Goal: Task Accomplishment & Management: Complete application form

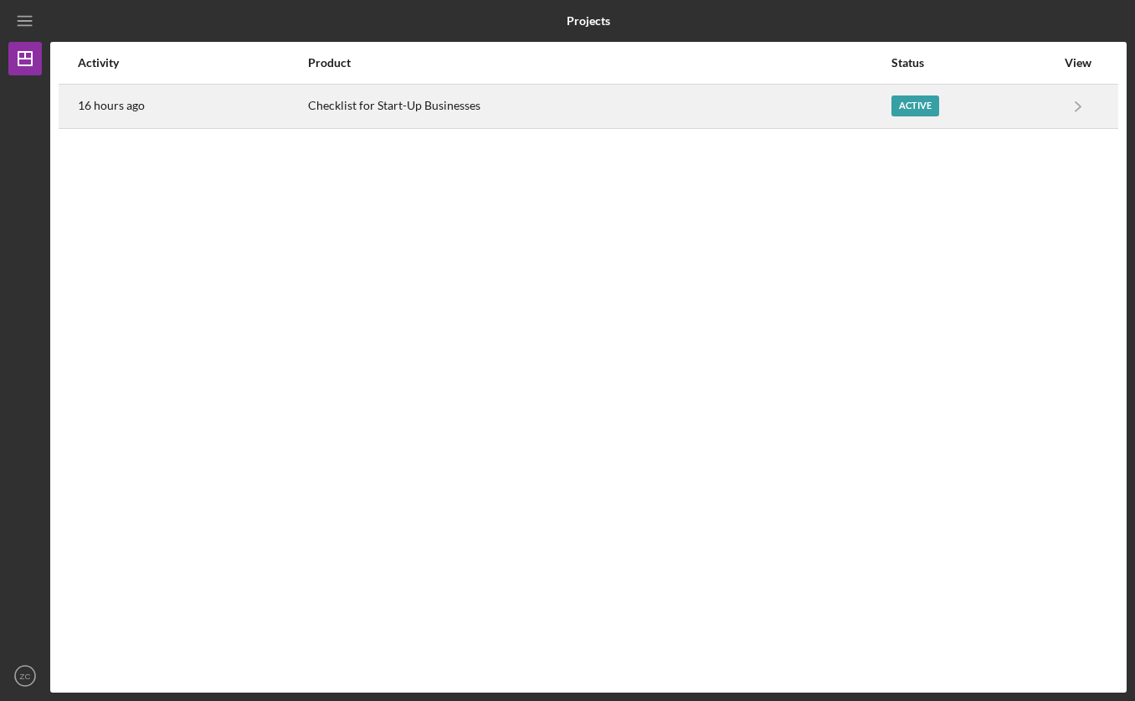
click at [369, 114] on div "Checklist for Start-Up Businesses" at bounding box center [599, 106] width 582 height 42
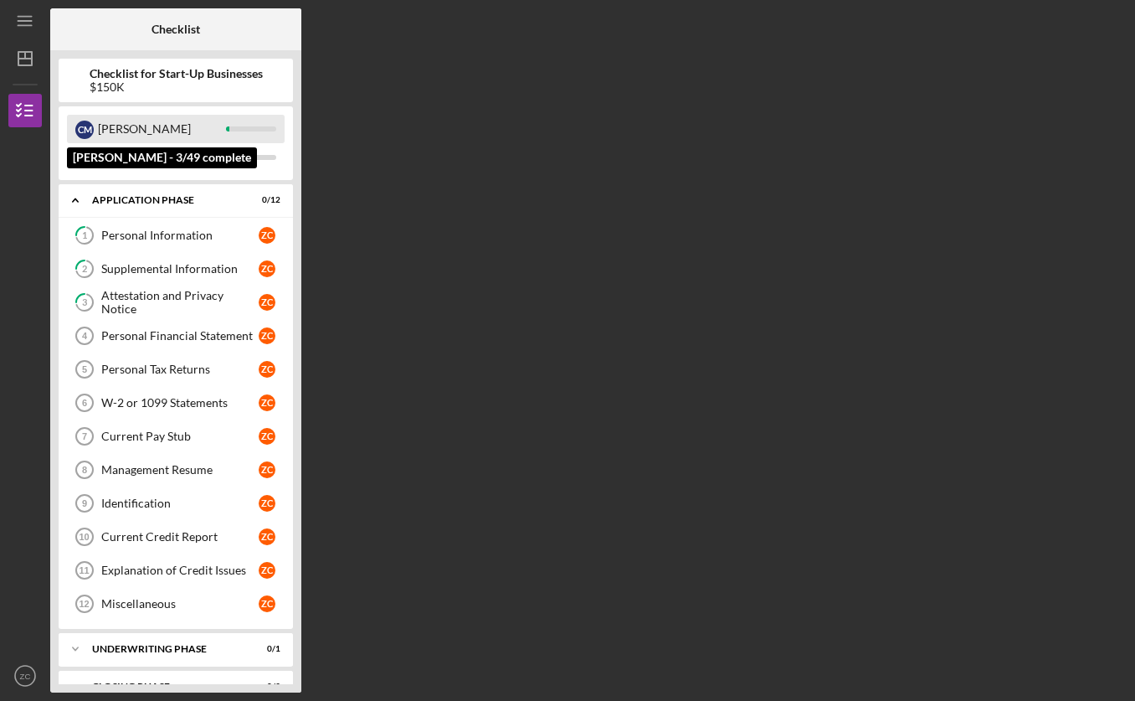
click at [218, 118] on div "[PERSON_NAME]" at bounding box center [162, 129] width 128 height 28
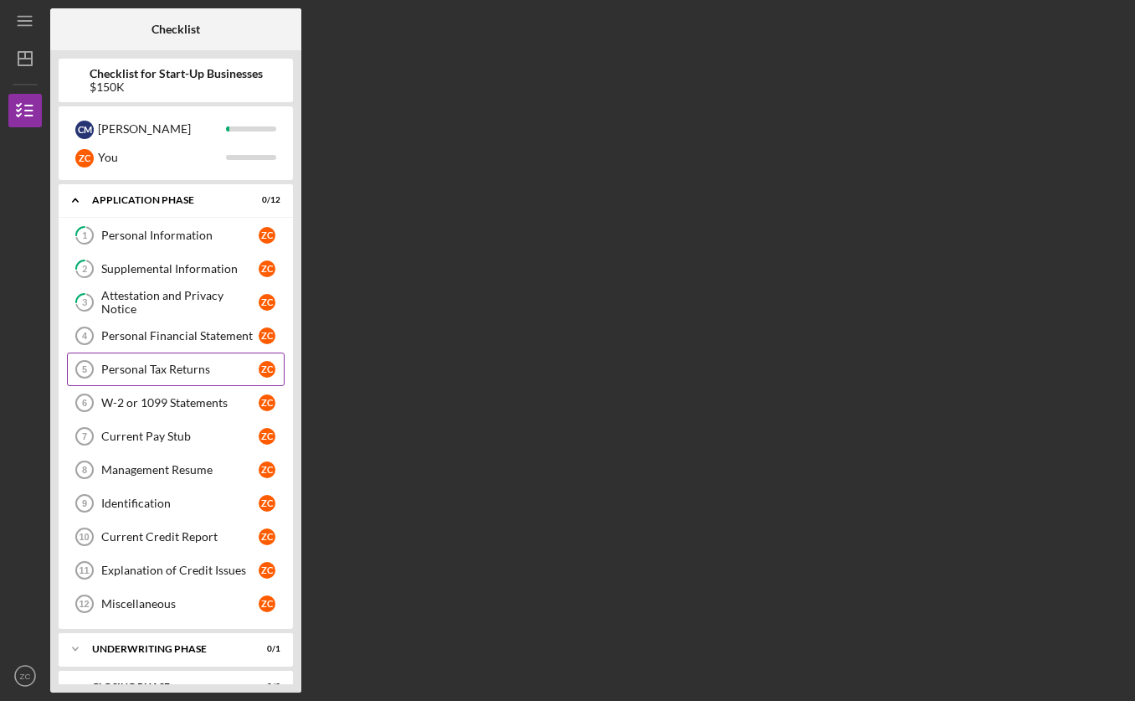
click at [159, 370] on div "Personal Tax Returns" at bounding box center [179, 368] width 157 height 13
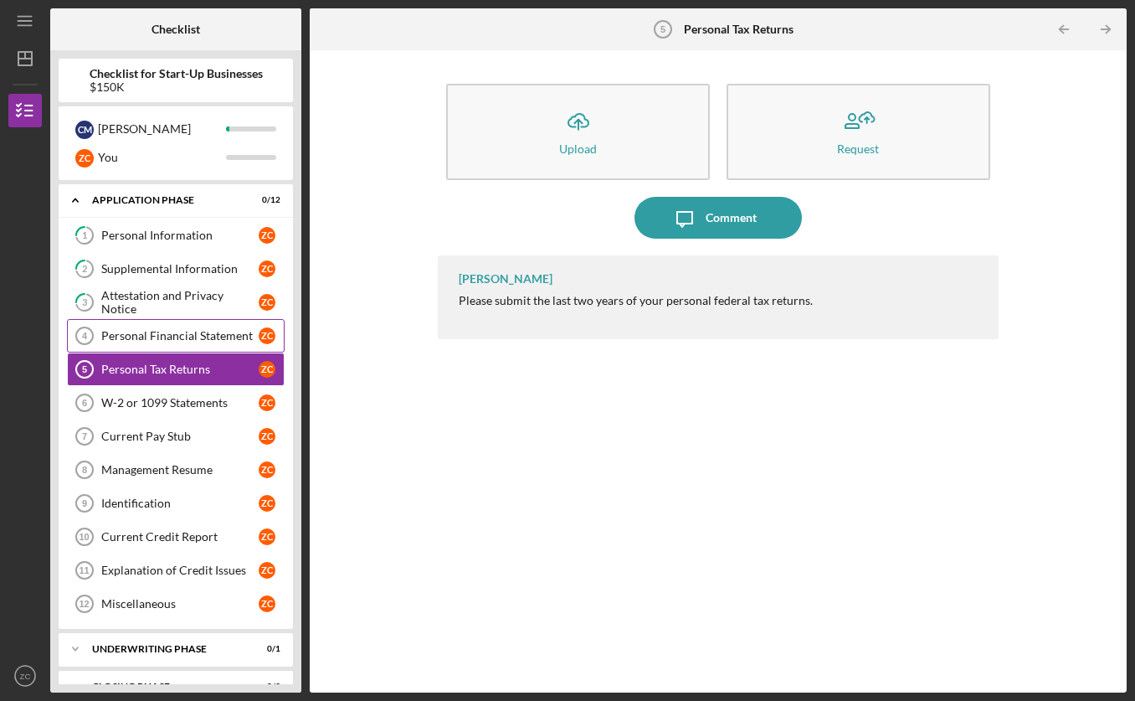
click at [111, 337] on div "Personal Financial Statement" at bounding box center [179, 335] width 157 height 13
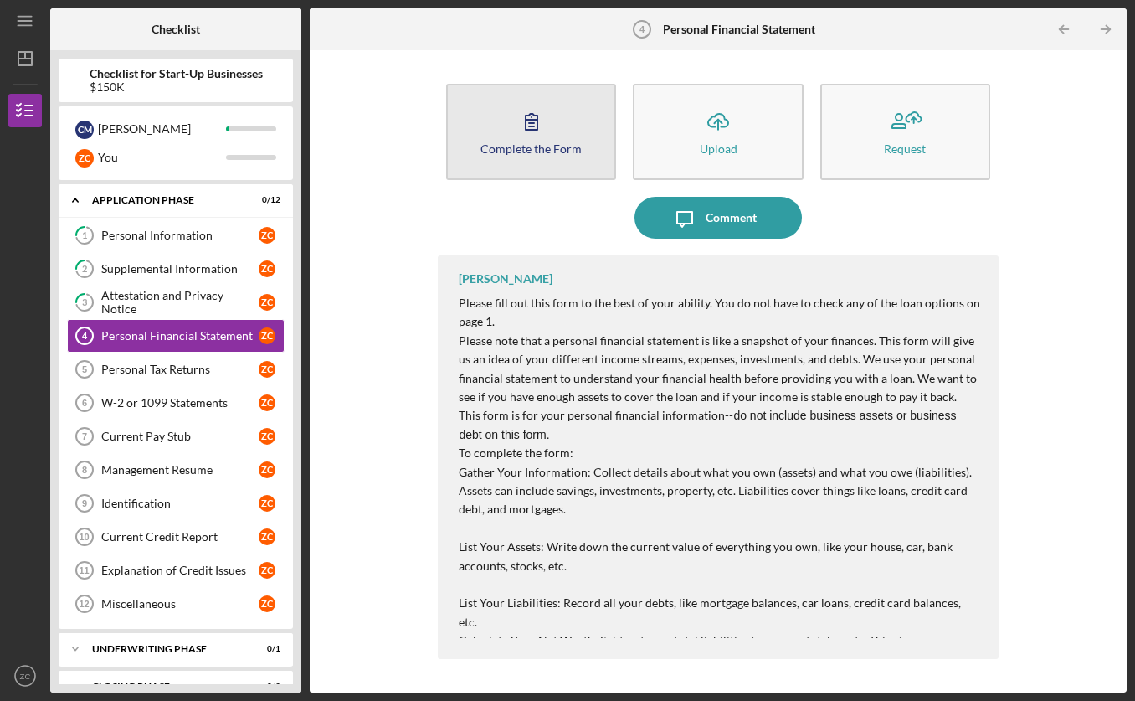
click at [500, 131] on button "Complete the Form Form" at bounding box center [531, 132] width 170 height 96
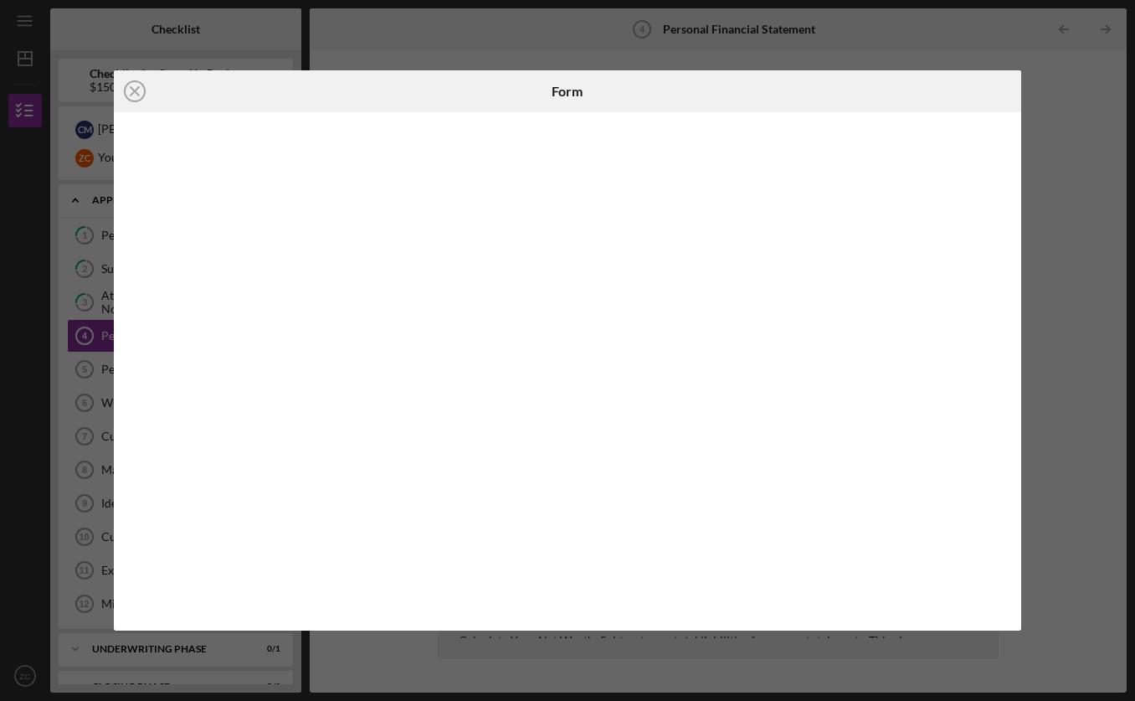
click at [1068, 78] on div "Icon/Close Form" at bounding box center [567, 350] width 1135 height 701
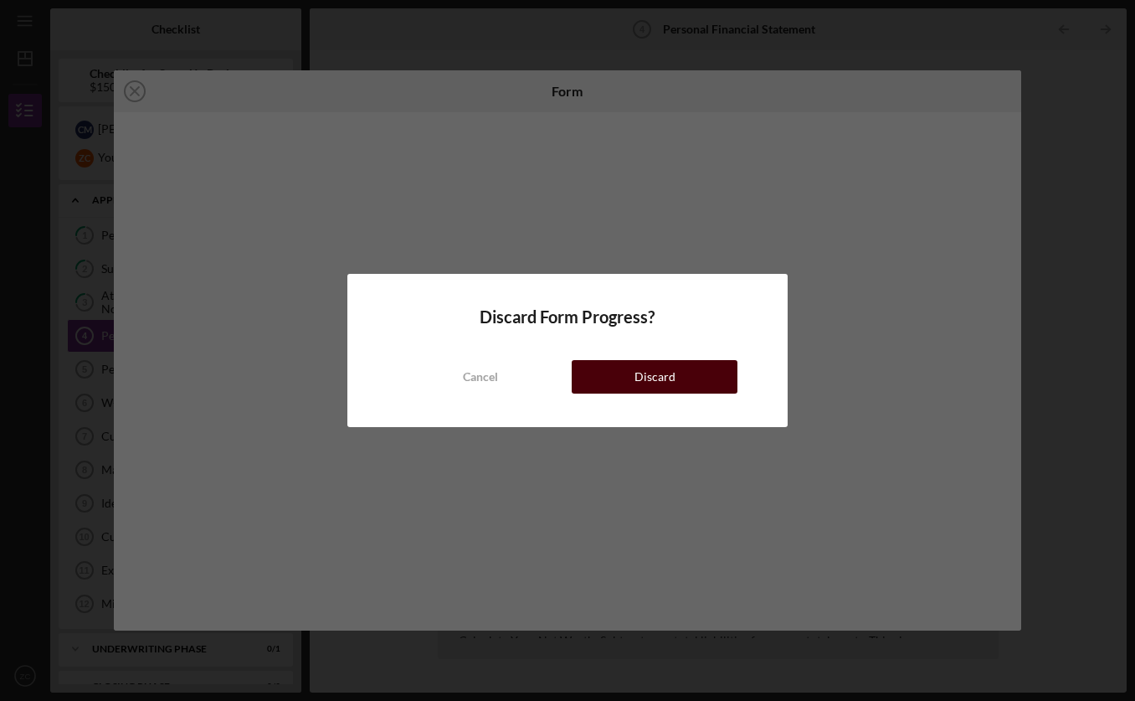
click at [661, 383] on div "Discard" at bounding box center [655, 376] width 41 height 33
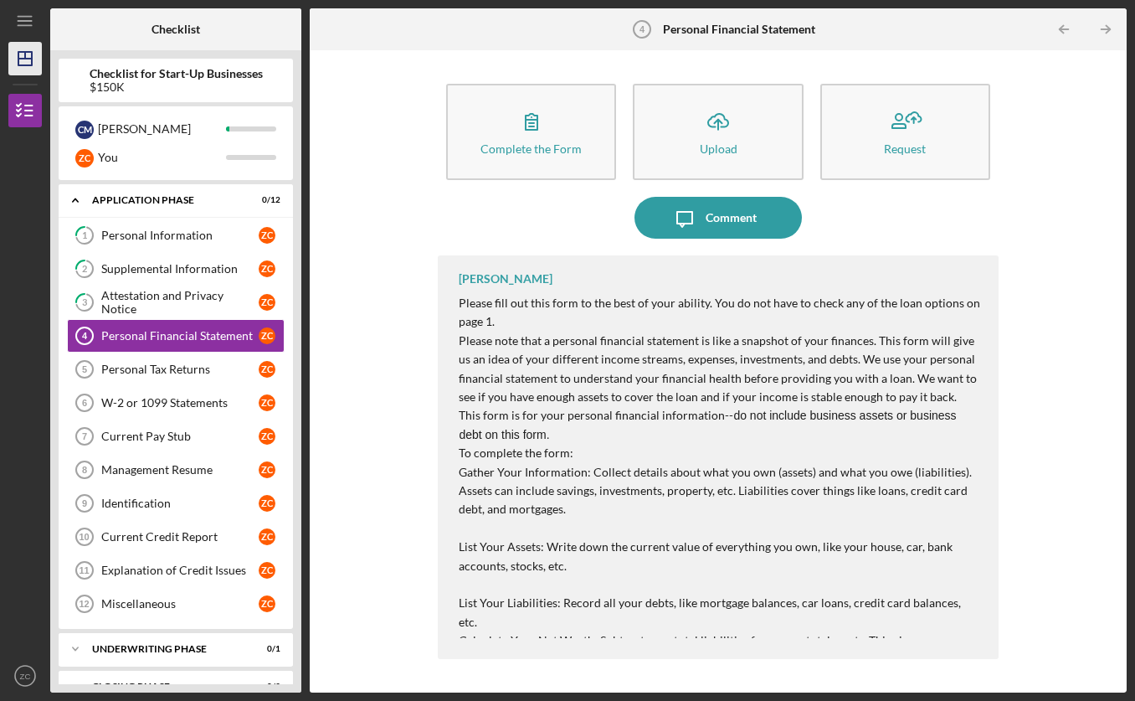
click at [25, 45] on icon "Icon/Dashboard" at bounding box center [25, 59] width 42 height 42
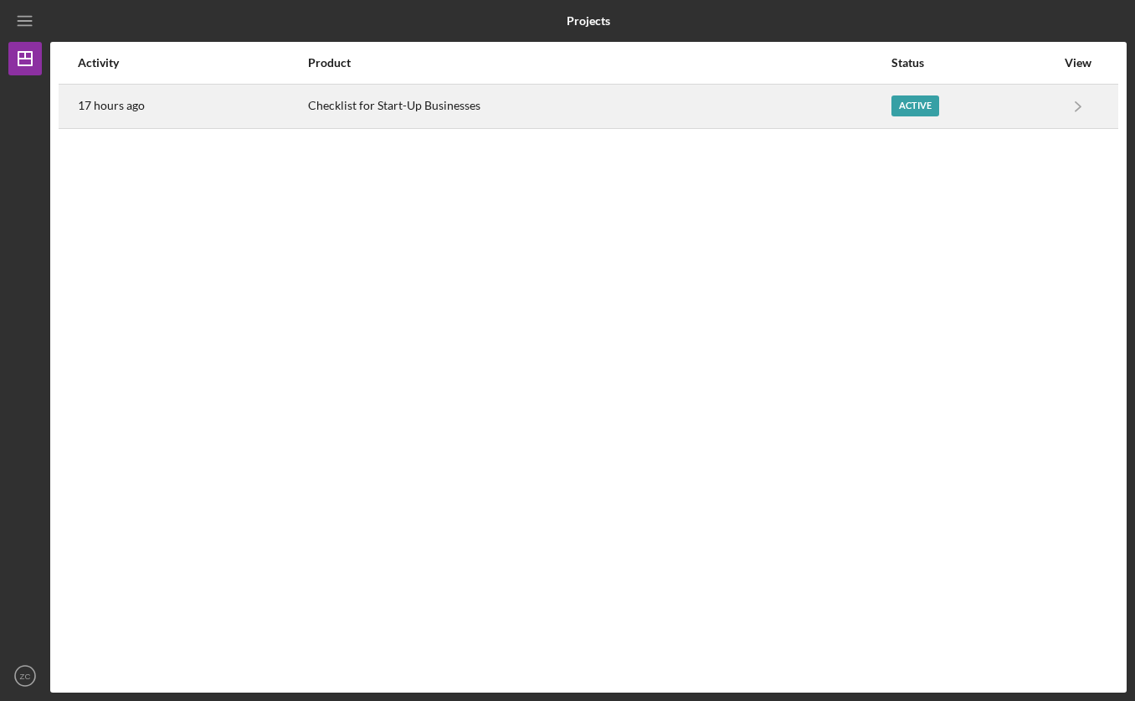
click at [463, 107] on div "Checklist for Start-Up Businesses" at bounding box center [599, 106] width 582 height 42
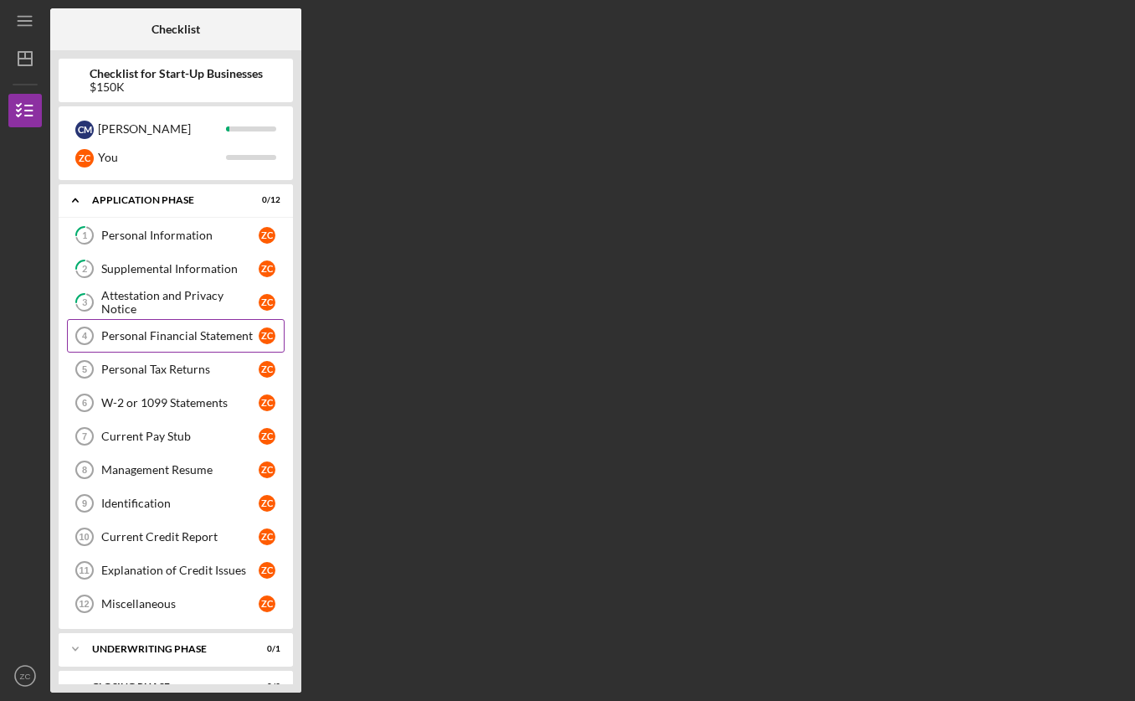
click at [205, 337] on div "Personal Financial Statement" at bounding box center [179, 335] width 157 height 13
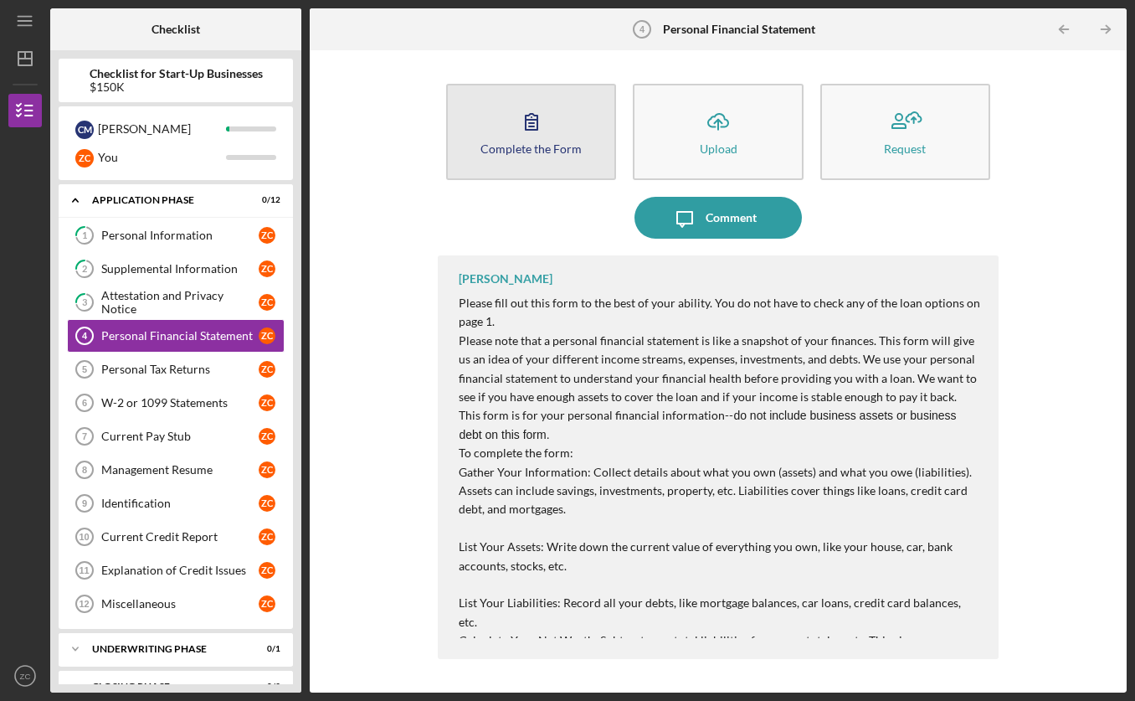
click at [522, 159] on button "Complete the Form Form" at bounding box center [531, 132] width 170 height 96
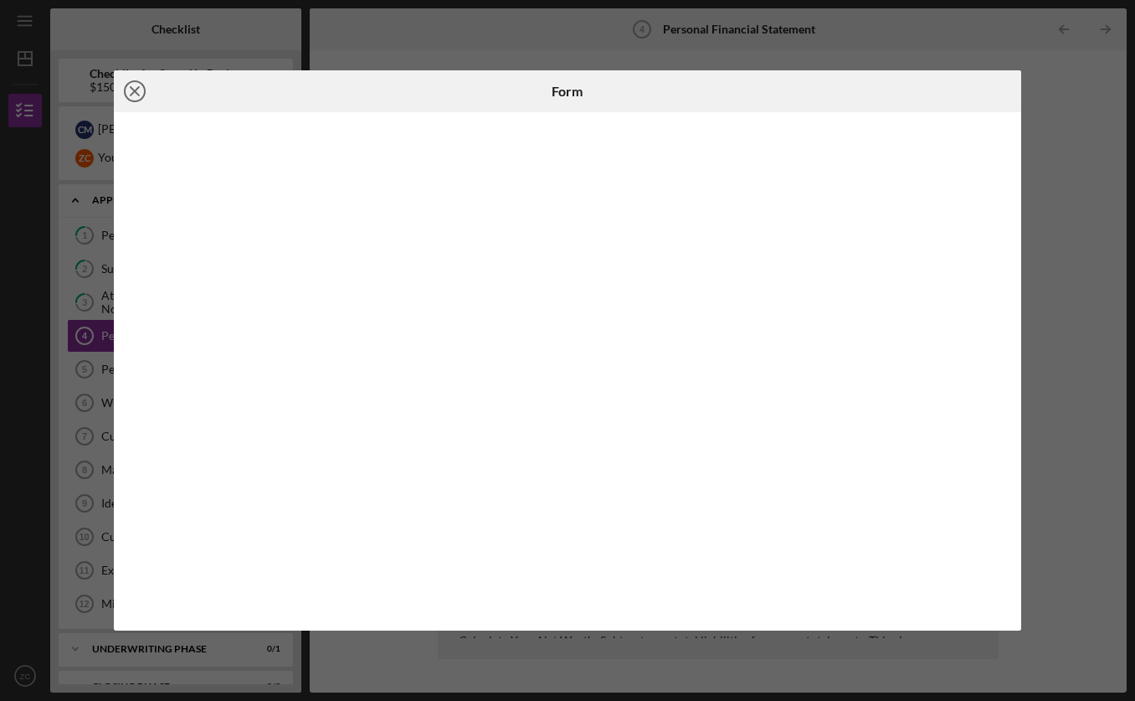
click at [131, 89] on line at bounding box center [135, 91] width 8 height 8
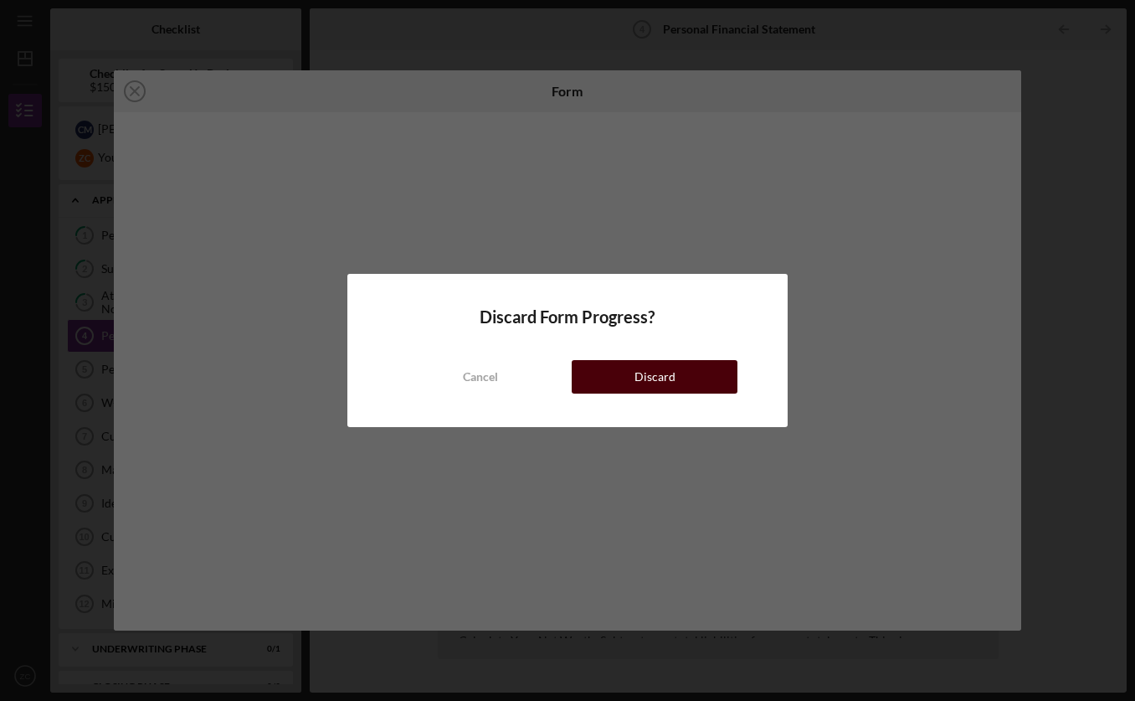
click at [625, 370] on button "Discard" at bounding box center [655, 376] width 166 height 33
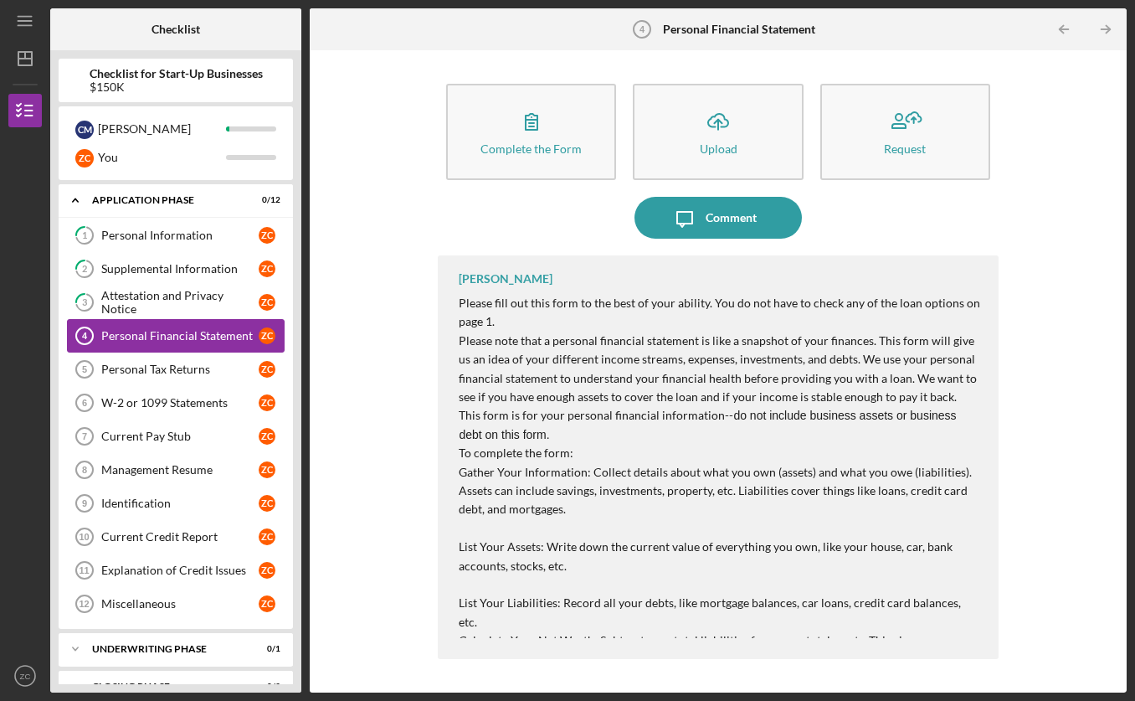
click at [160, 335] on div "Personal Financial Statement" at bounding box center [179, 335] width 157 height 13
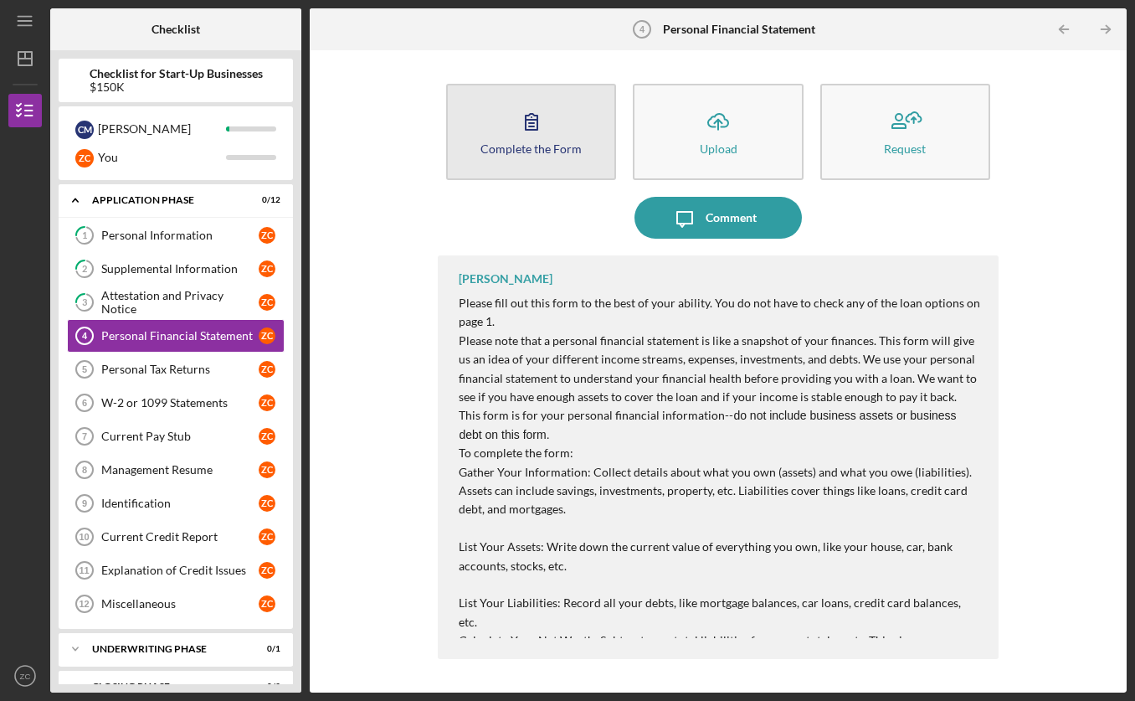
click at [515, 135] on icon "button" at bounding box center [532, 121] width 42 height 42
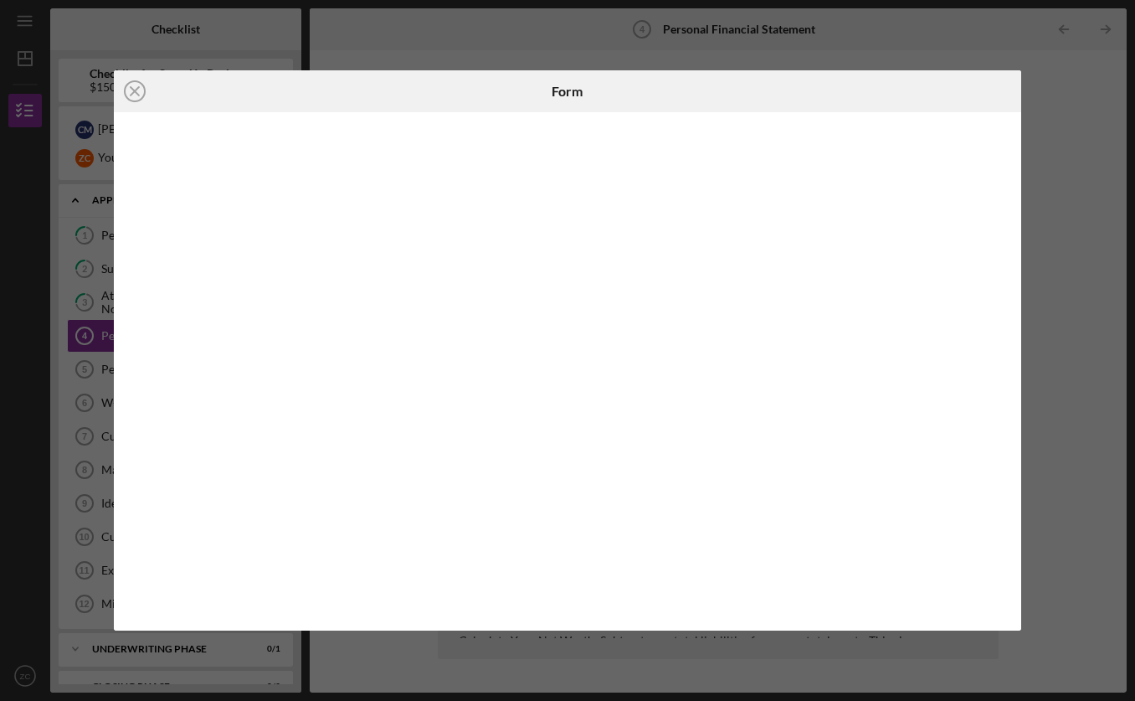
click at [114, 222] on div at bounding box center [568, 371] width 908 height 519
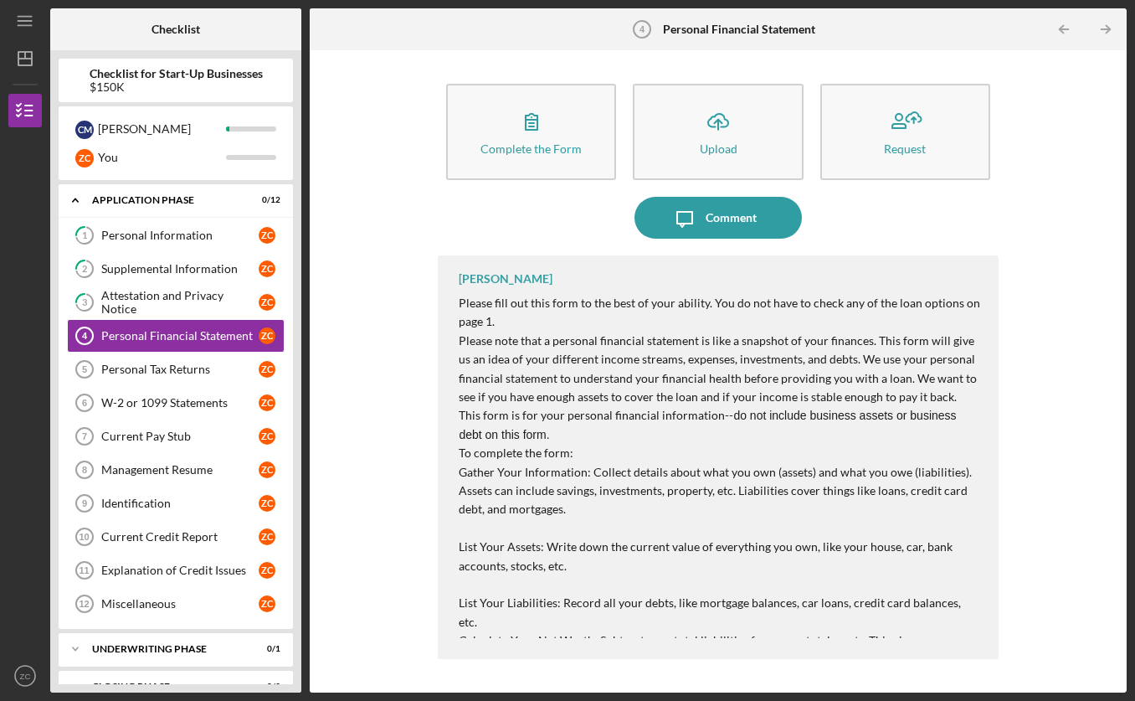
click at [373, 311] on div "Complete the Form Form Icon/Upload Upload Request Icon/Message Comment Domoniqu…" at bounding box center [718, 371] width 800 height 625
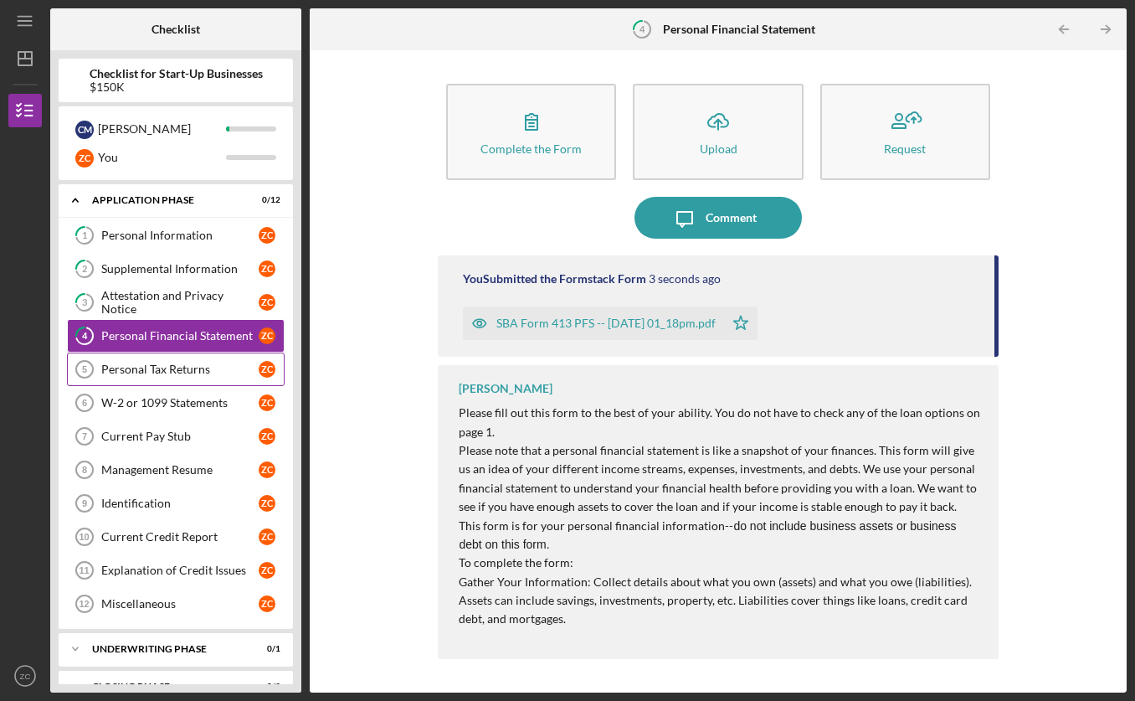
click at [162, 370] on div "Personal Tax Returns" at bounding box center [179, 368] width 157 height 13
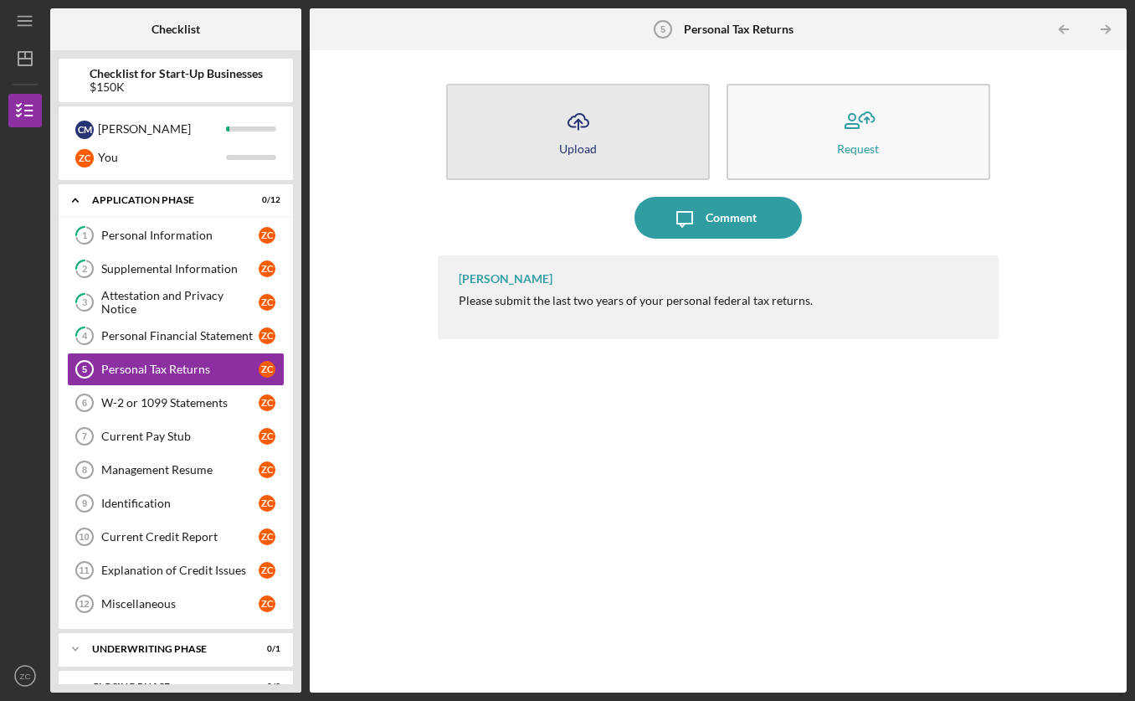
click at [553, 157] on button "Icon/Upload Upload" at bounding box center [578, 132] width 264 height 96
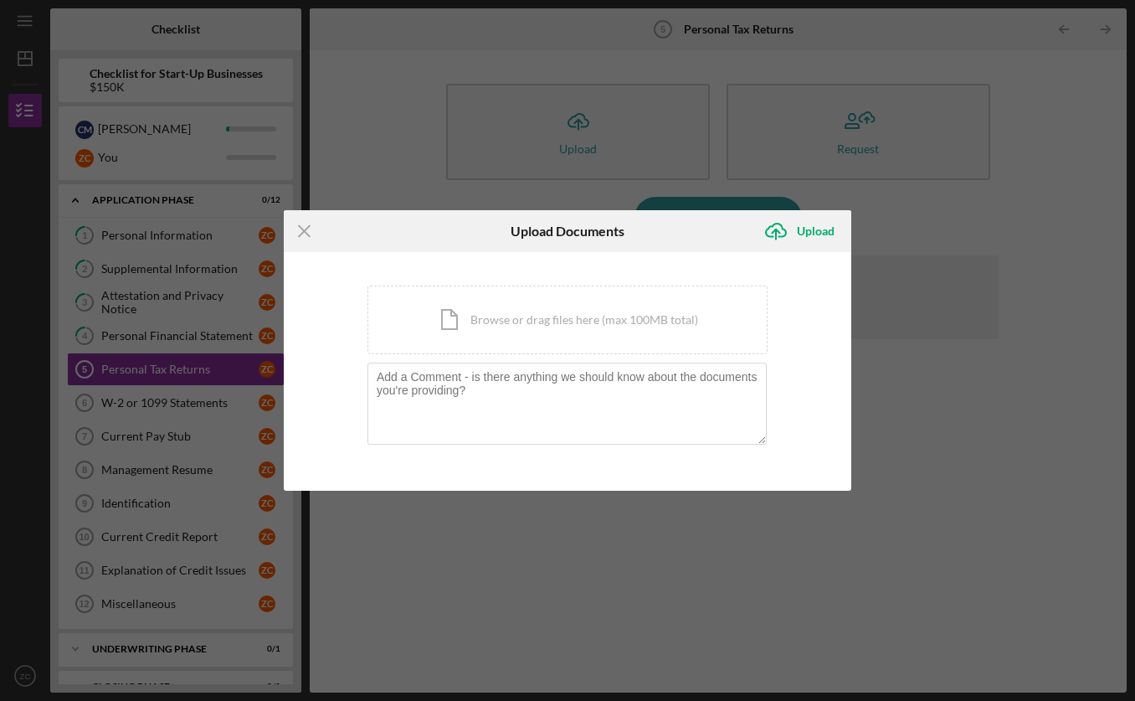
click at [922, 376] on div "Icon/Menu Close Upload Documents Icon/Upload Upload You're uploading documents …" at bounding box center [567, 350] width 1135 height 701
click at [307, 229] on line at bounding box center [304, 230] width 11 height 11
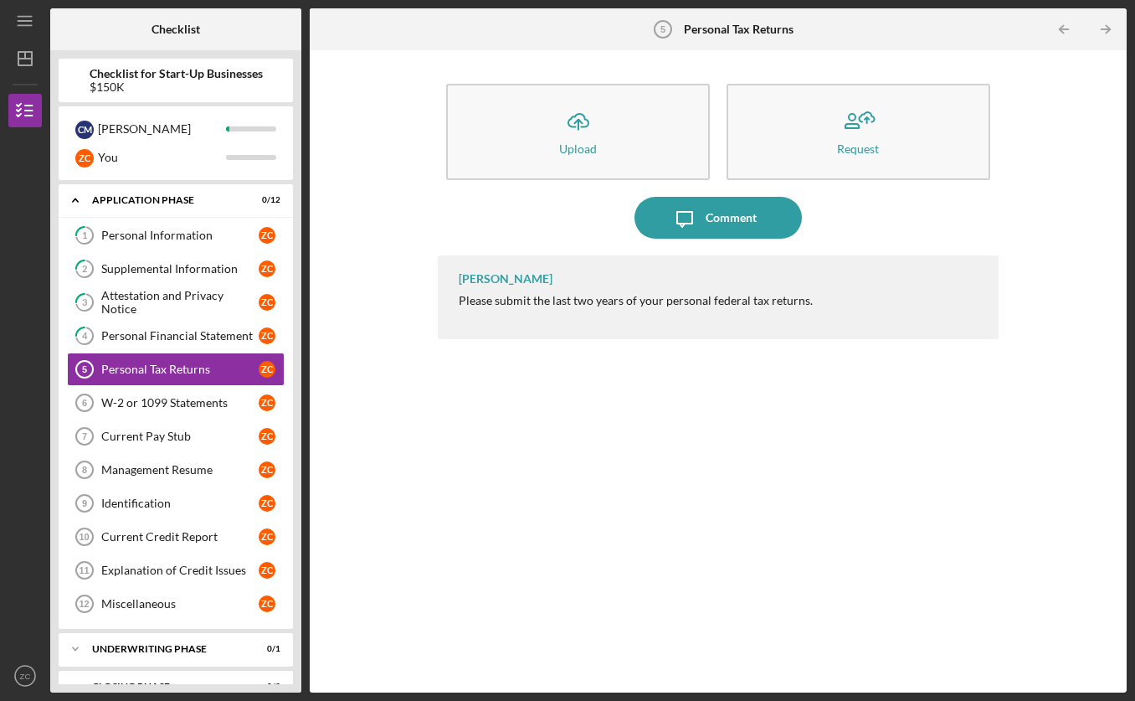
click at [563, 212] on div "Icon/Message Comment" at bounding box center [718, 218] width 560 height 42
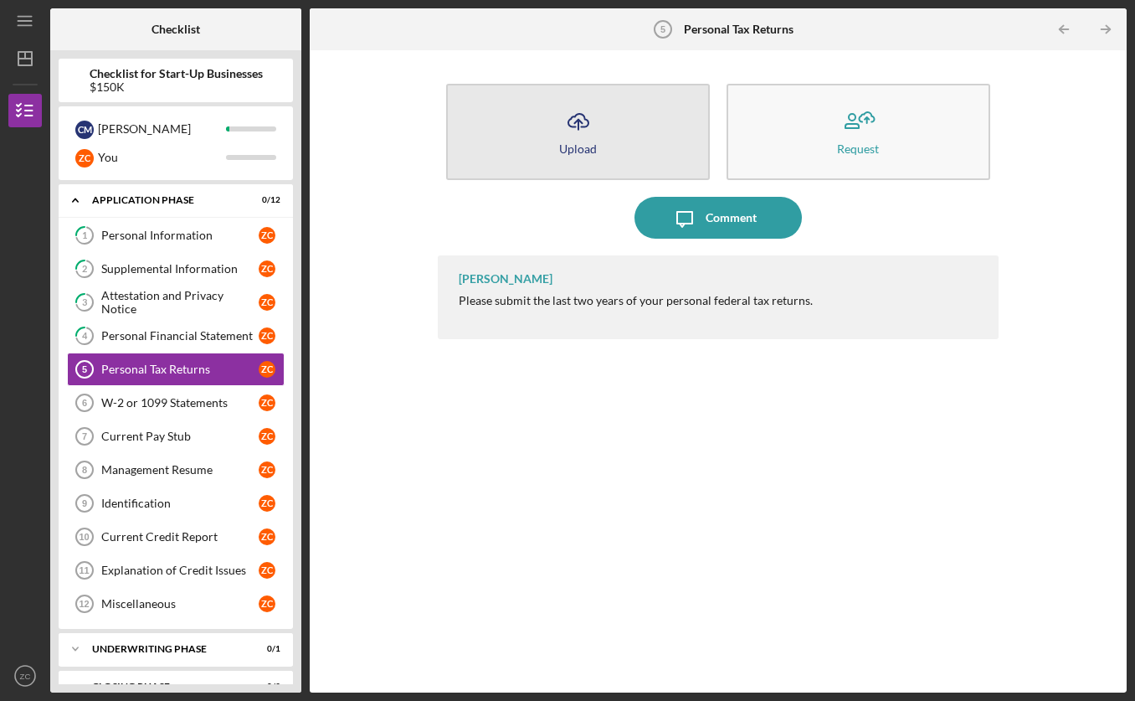
click at [574, 134] on icon "Icon/Upload" at bounding box center [579, 121] width 42 height 42
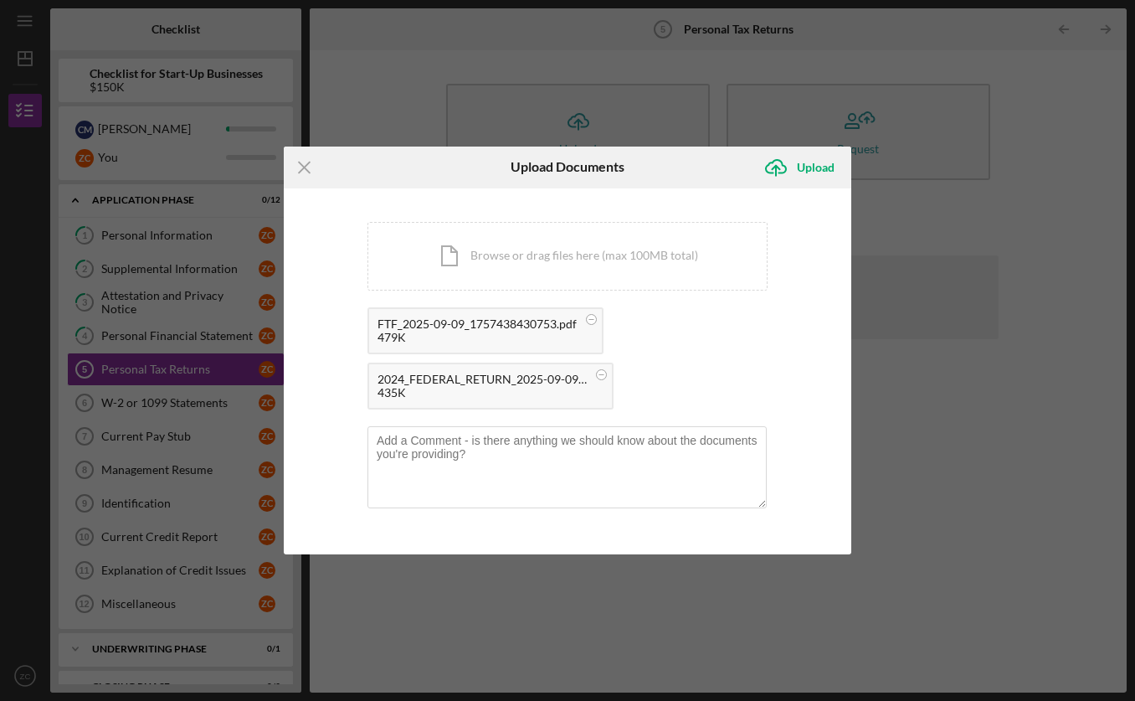
click at [740, 335] on div "FTF_2025-09-09_1757438430753.pdf 479K 2024_FEDERAL_RETURN_2025-09-09_112003.pdf…" at bounding box center [568, 362] width 400 height 111
click at [557, 469] on textarea at bounding box center [567, 467] width 399 height 82
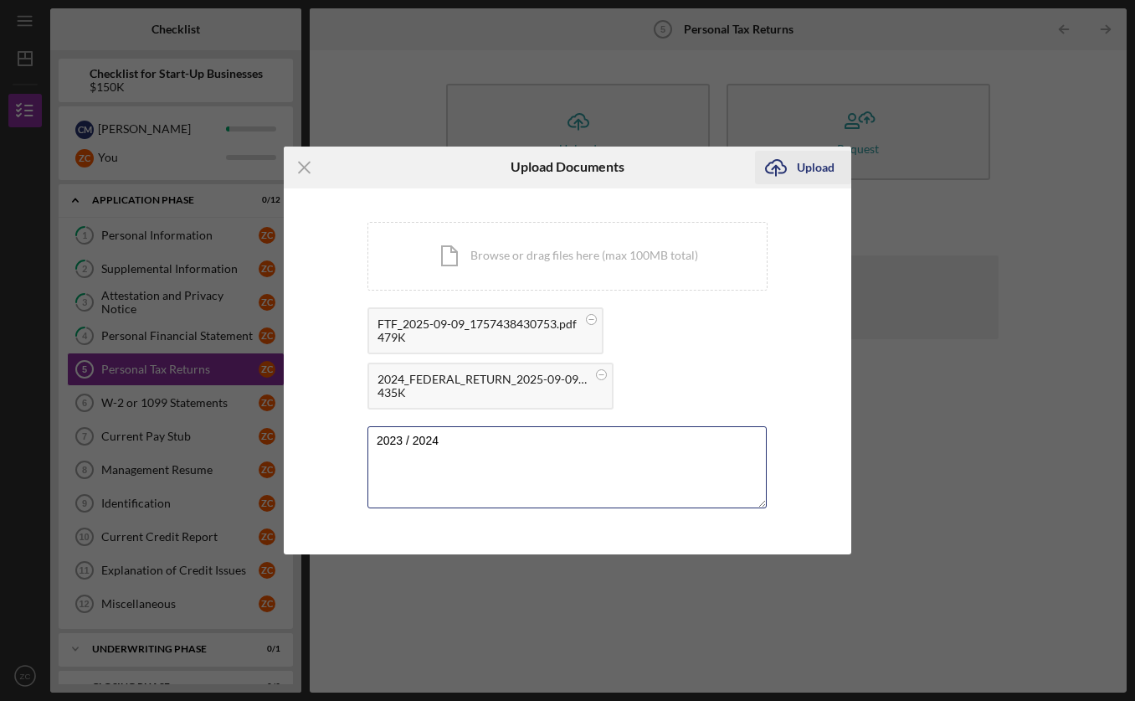
type textarea "2023 / 2024"
click at [815, 167] on div "Upload" at bounding box center [816, 167] width 38 height 33
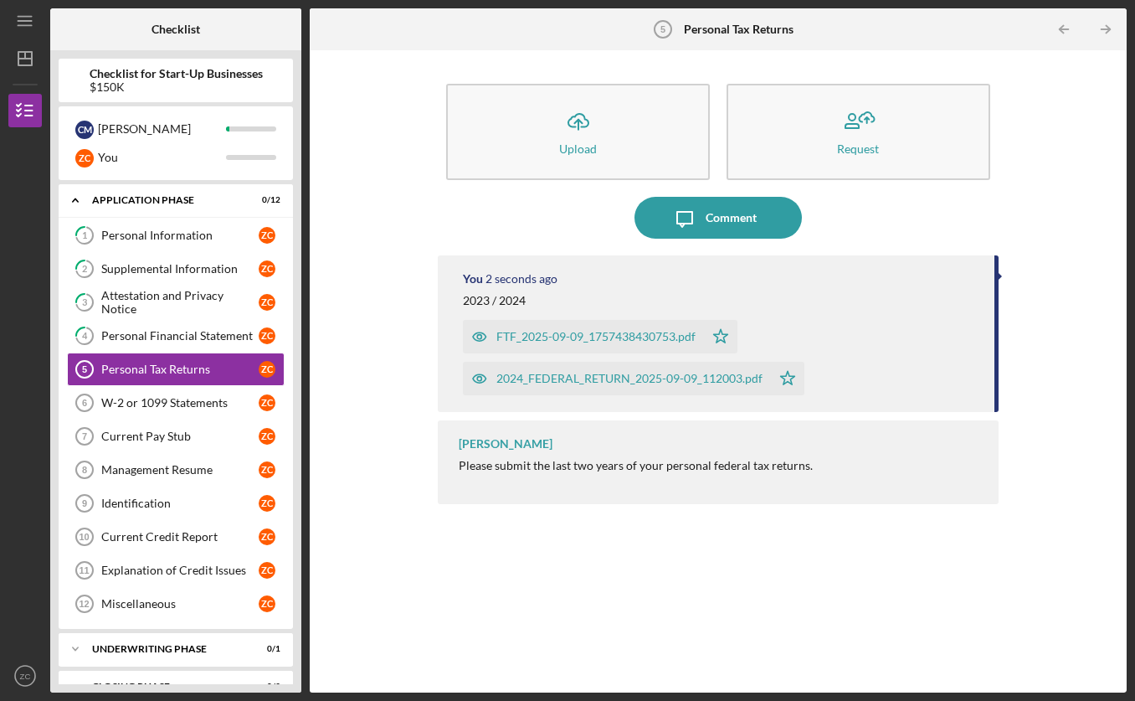
click at [353, 433] on div "Icon/Upload Upload Request Icon/Message Comment You 2 seconds ago 2023 / 2024 F…" at bounding box center [718, 371] width 800 height 625
click at [136, 404] on div "W-2 or 1099 Statements" at bounding box center [179, 402] width 157 height 13
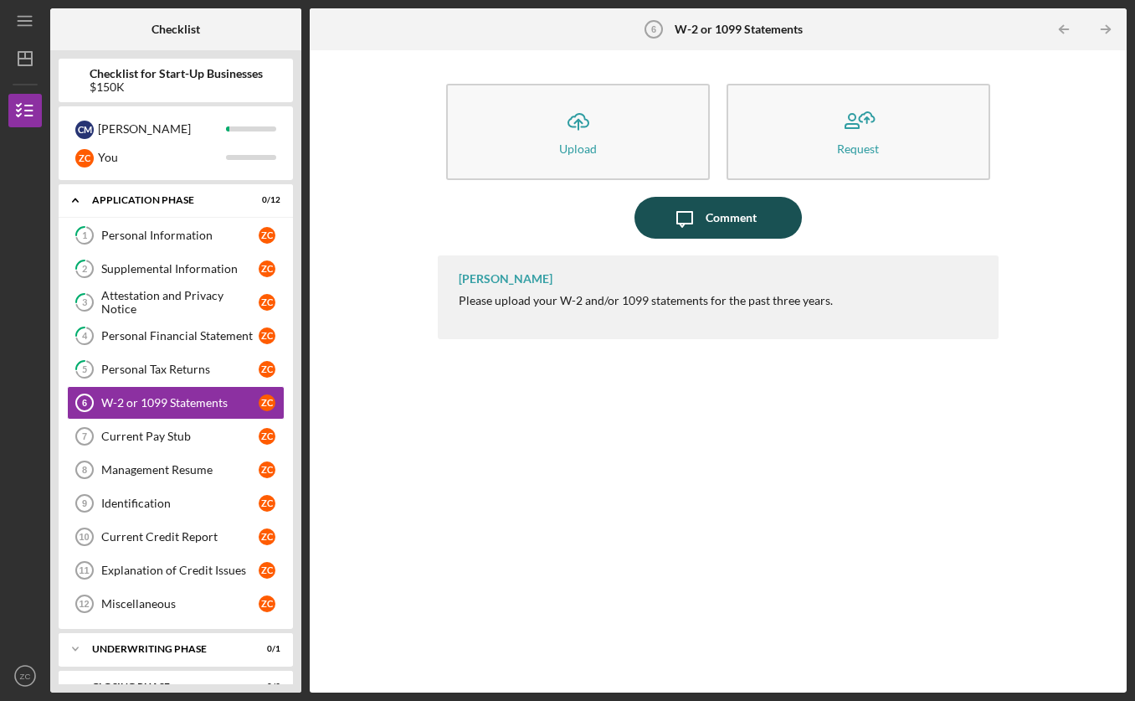
click at [667, 227] on icon "Icon/Message" at bounding box center [685, 218] width 42 height 42
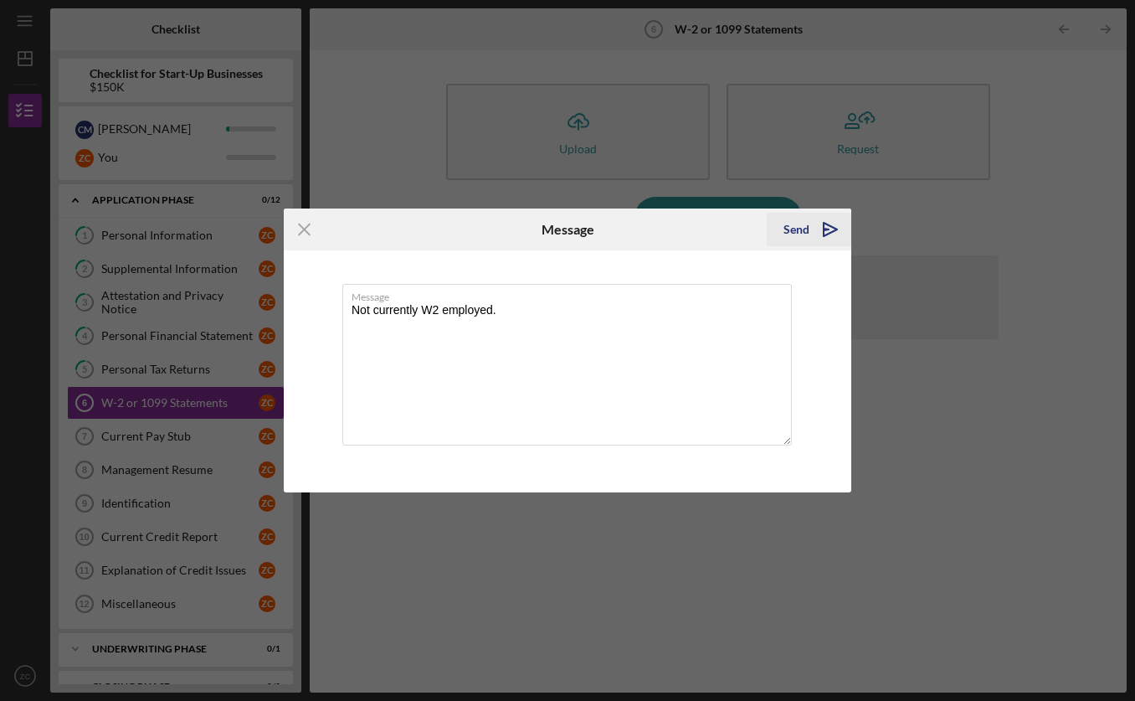
type textarea "Not currently W2 employed."
click at [794, 234] on div "Send" at bounding box center [797, 229] width 26 height 33
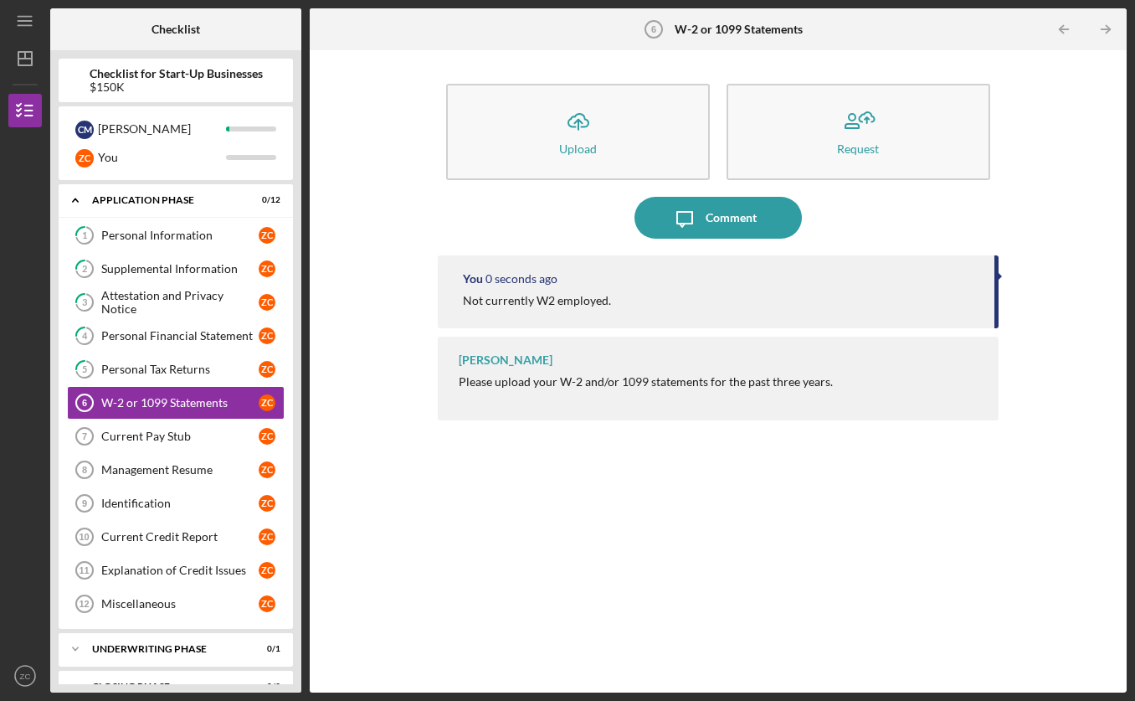
click at [485, 513] on div "You 0 seconds ago Not currently W2 employed. Domonique Simpson Please upload yo…" at bounding box center [718, 461] width 560 height 412
click at [138, 434] on div "Current Pay Stub" at bounding box center [179, 435] width 157 height 13
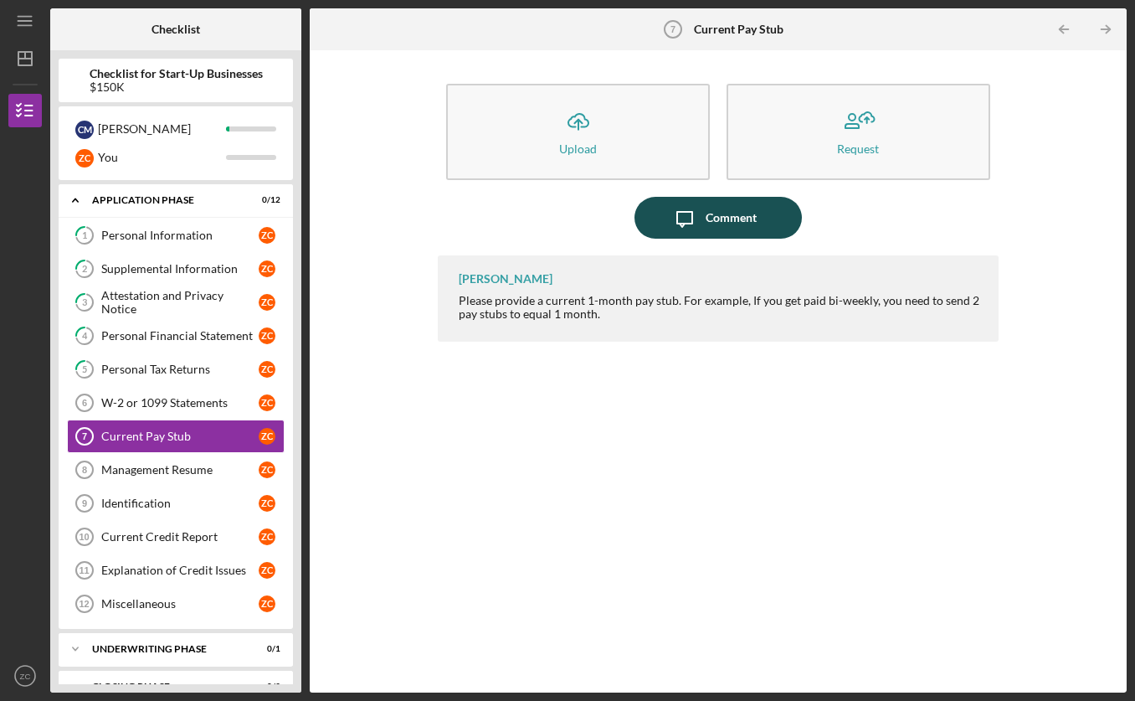
click at [732, 224] on div "Comment" at bounding box center [731, 218] width 51 height 42
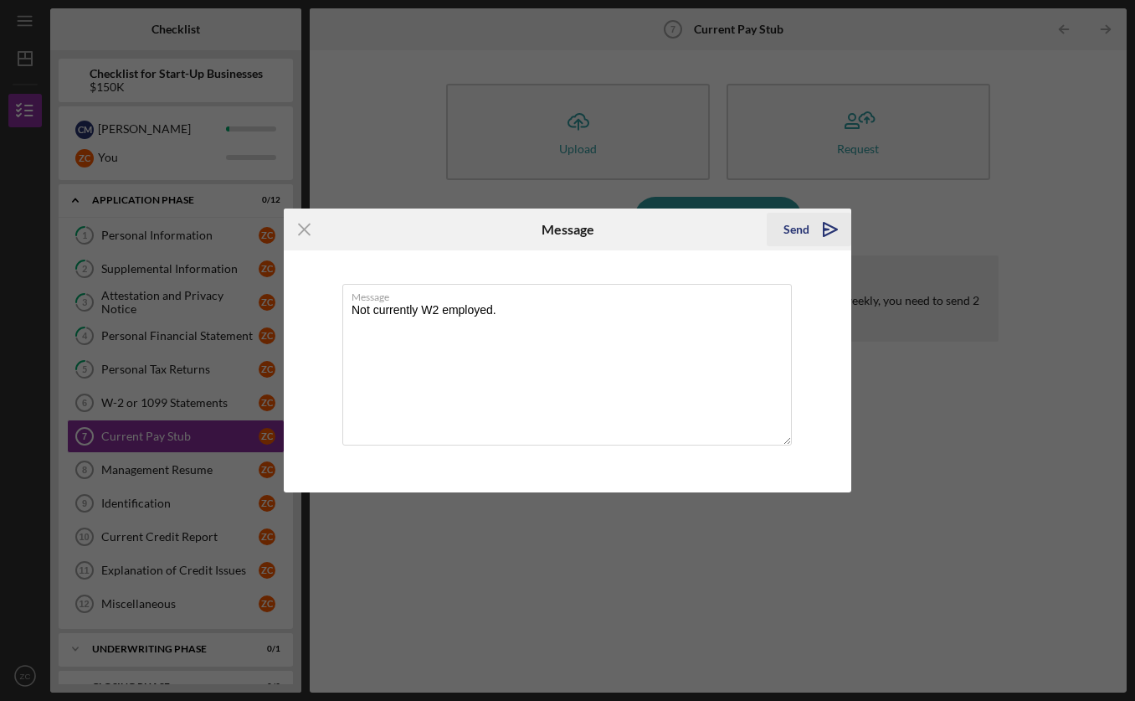
type textarea "Not currently W2 employed."
click at [804, 234] on div "Send" at bounding box center [797, 229] width 26 height 33
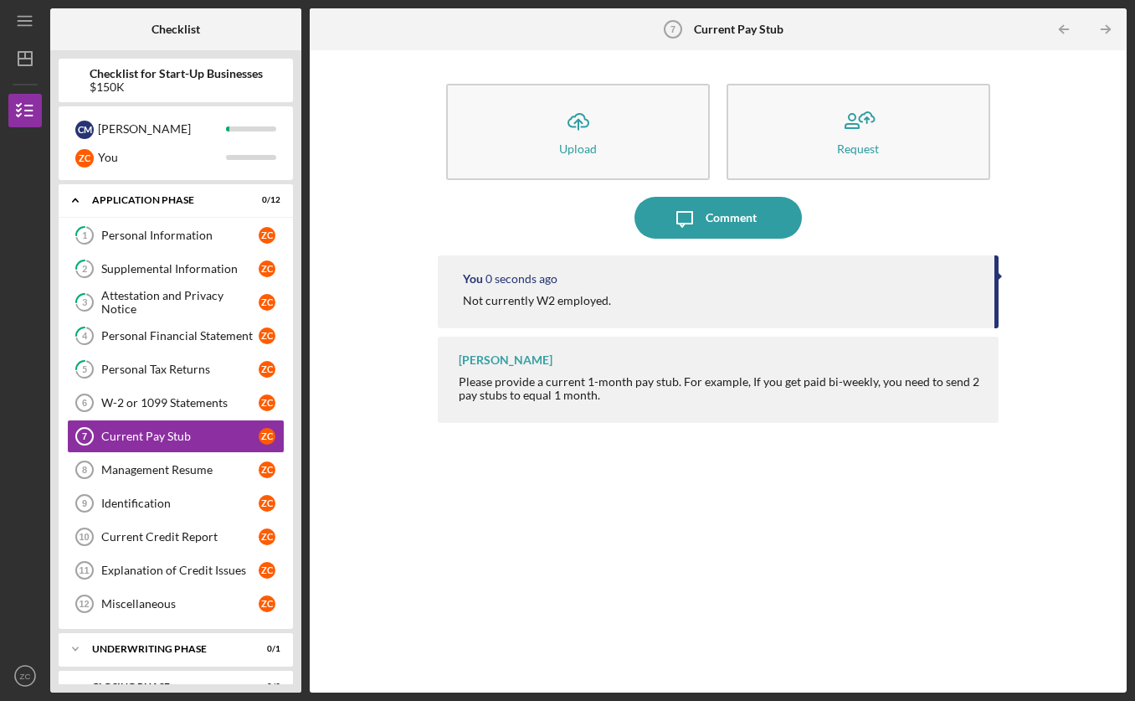
click at [592, 465] on div "You 0 seconds ago Not currently W2 employed. Domonique Simpson Please provide a…" at bounding box center [718, 461] width 560 height 412
click at [150, 477] on link "Management Resume 8 Management Resume Z C" at bounding box center [176, 469] width 218 height 33
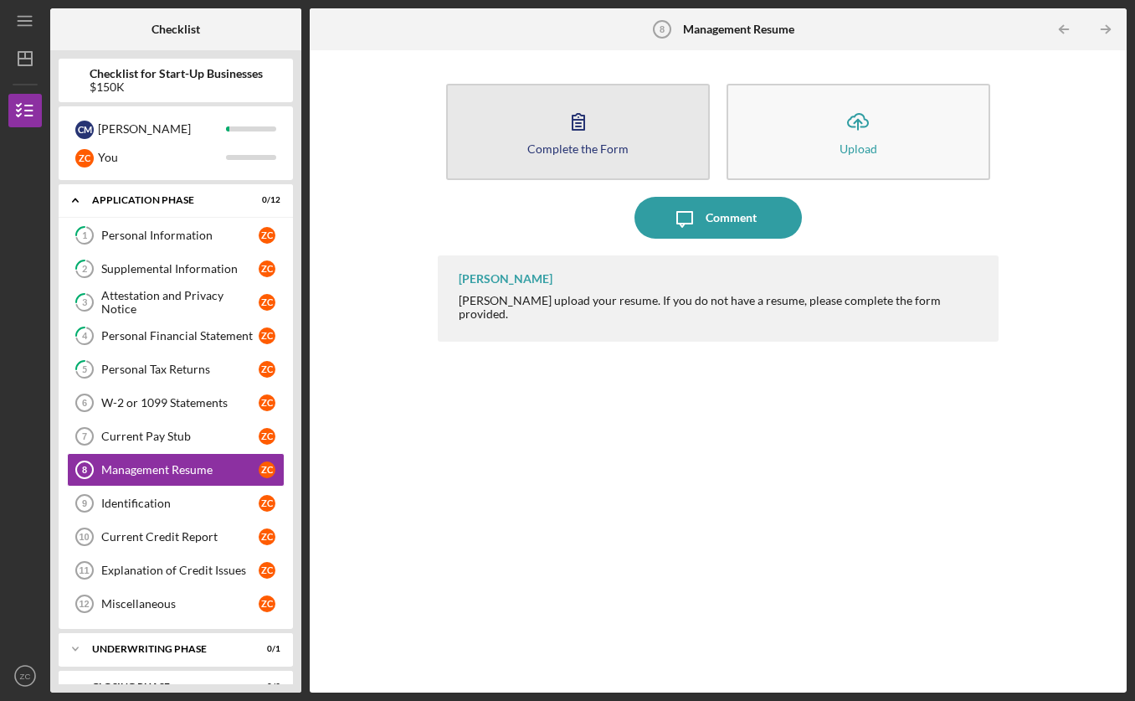
click at [473, 104] on button "Complete the Form Form" at bounding box center [578, 132] width 264 height 96
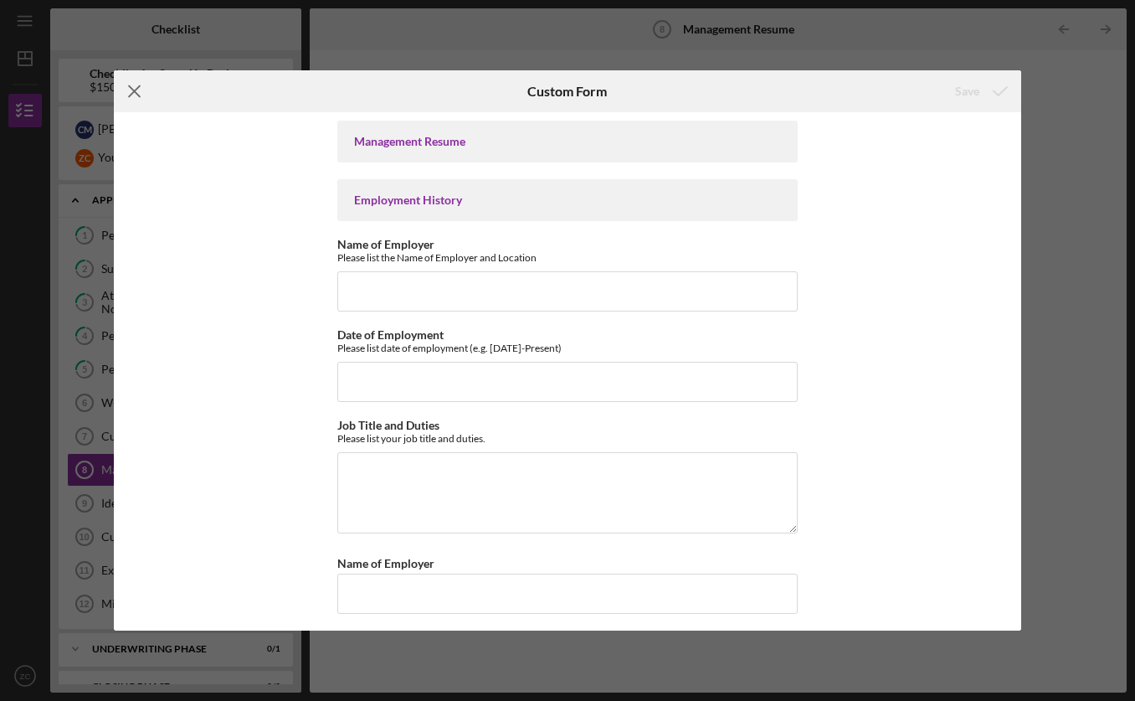
click at [133, 94] on icon "Icon/Menu Close" at bounding box center [135, 91] width 42 height 42
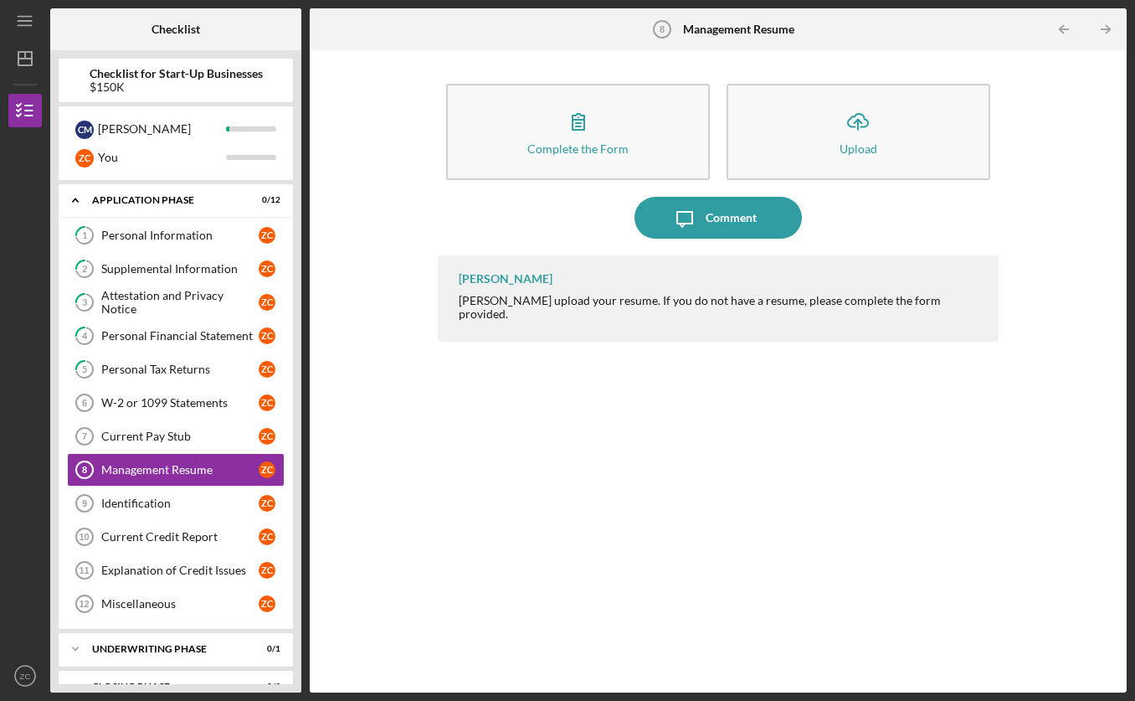
drag, startPoint x: 755, startPoint y: 468, endPoint x: 815, endPoint y: 421, distance: 75.7
click at [755, 467] on div "Domonique Simpson Pease upload your resume. If you do not have a resume, please…" at bounding box center [718, 461] width 560 height 412
drag, startPoint x: 589, startPoint y: 419, endPoint x: 599, endPoint y: 388, distance: 33.1
click at [589, 419] on div "Domonique Simpson Pease upload your resume. If you do not have a resume, please…" at bounding box center [718, 461] width 560 height 412
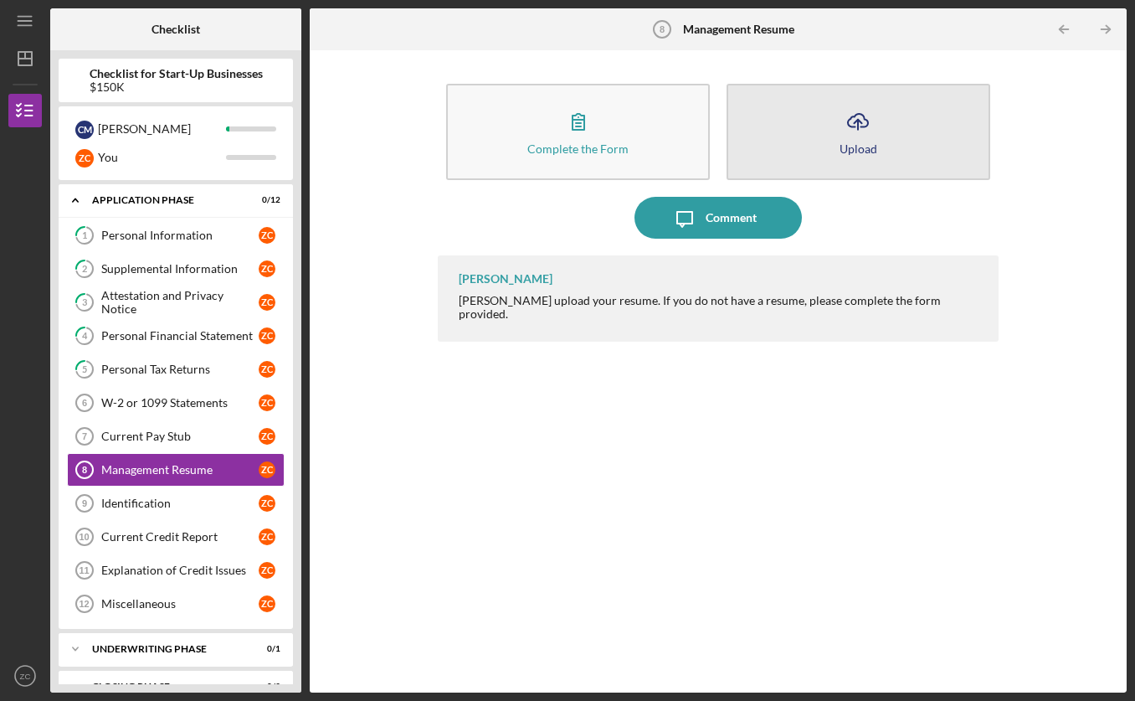
click at [804, 132] on button "Icon/Upload Upload" at bounding box center [859, 132] width 264 height 96
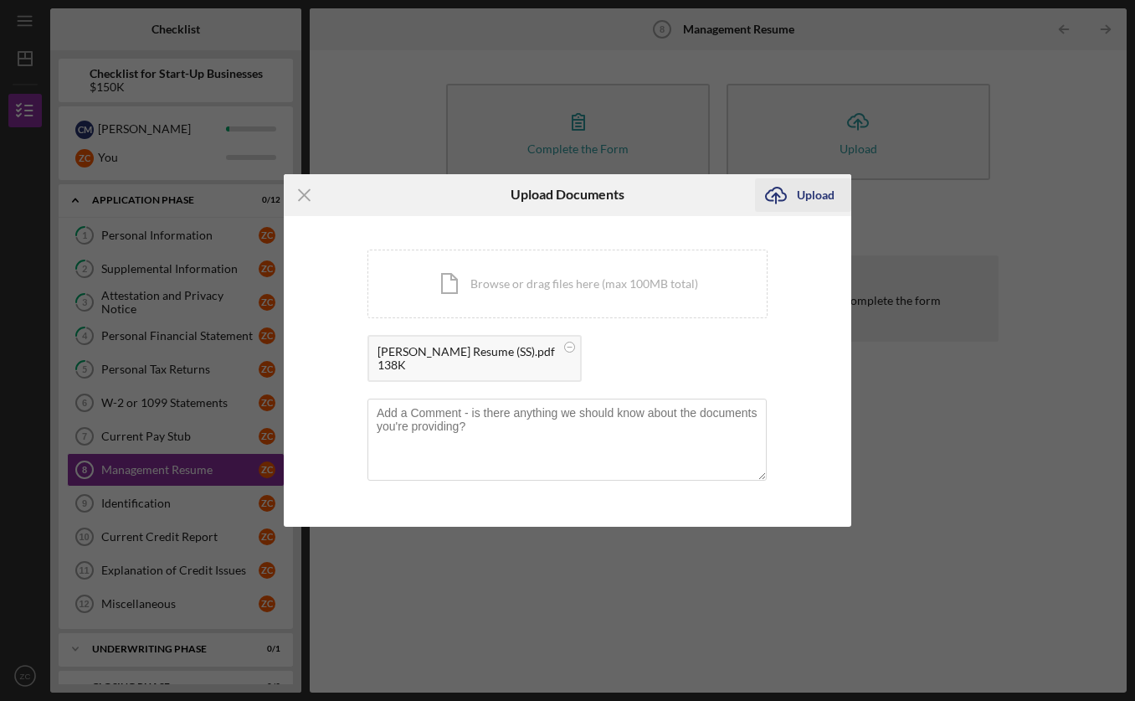
click at [796, 193] on button "Icon/Upload Upload" at bounding box center [803, 194] width 96 height 33
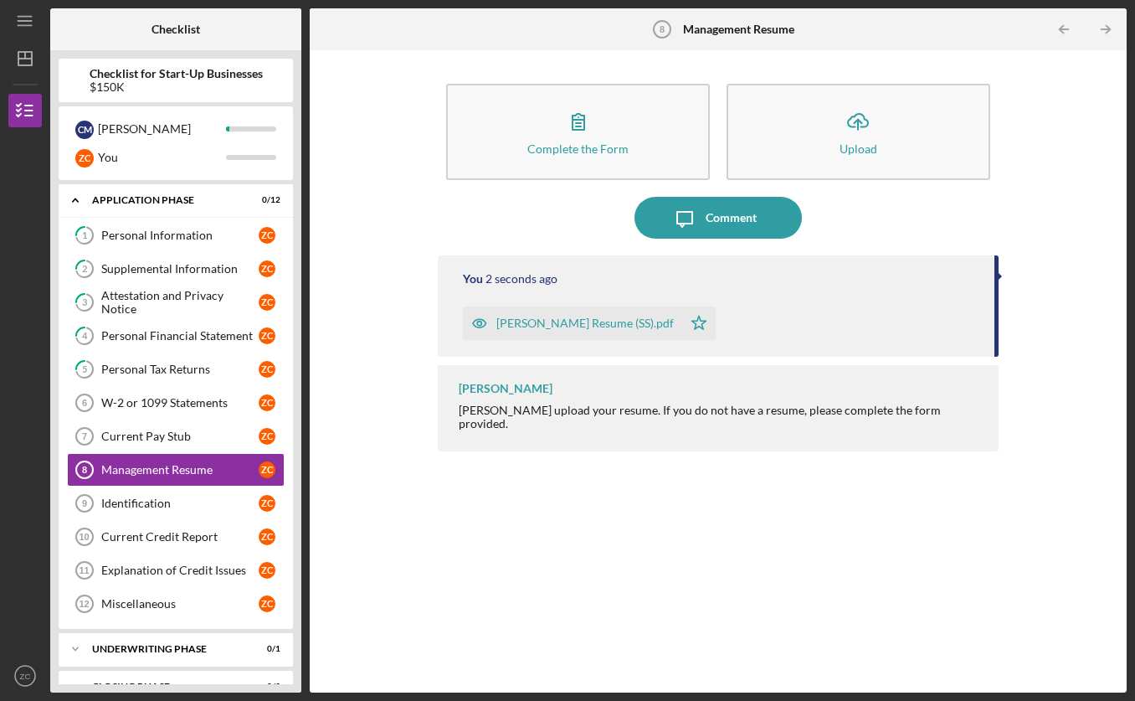
click at [619, 521] on div "You 2 seconds ago Zach Calu Resume (SS).pdf Icon/Star Domonique Simpson Pease u…" at bounding box center [718, 461] width 560 height 412
click at [165, 506] on div "Identification" at bounding box center [179, 502] width 157 height 13
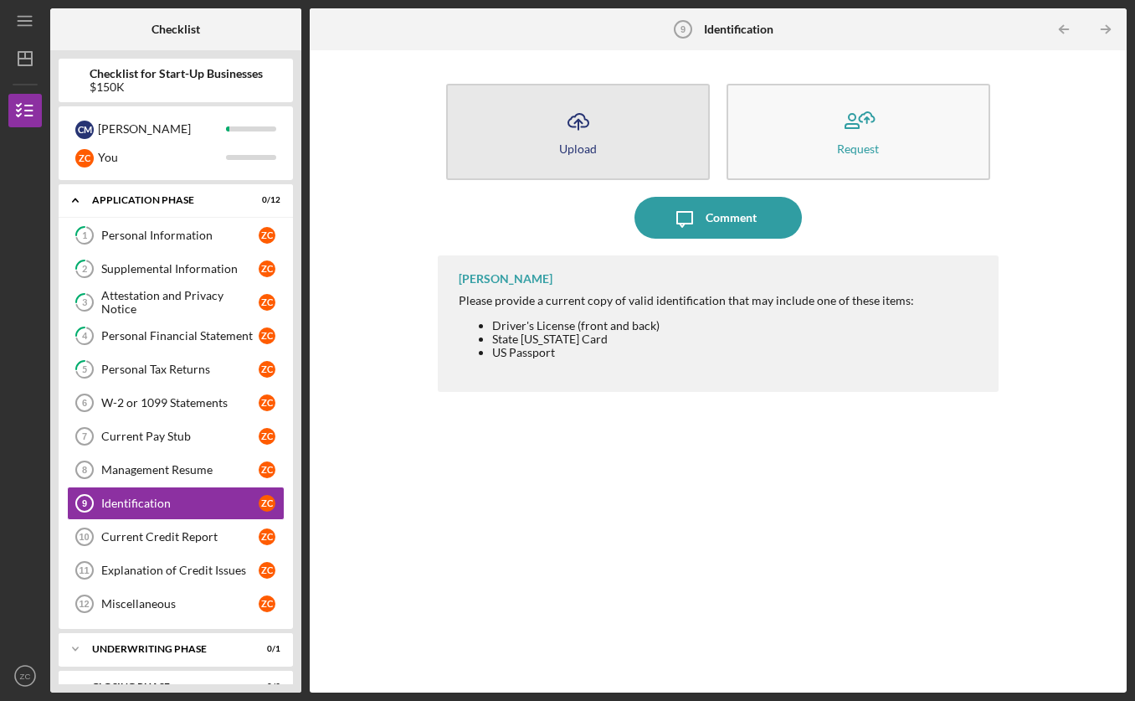
click at [629, 141] on button "Icon/Upload Upload" at bounding box center [578, 132] width 264 height 96
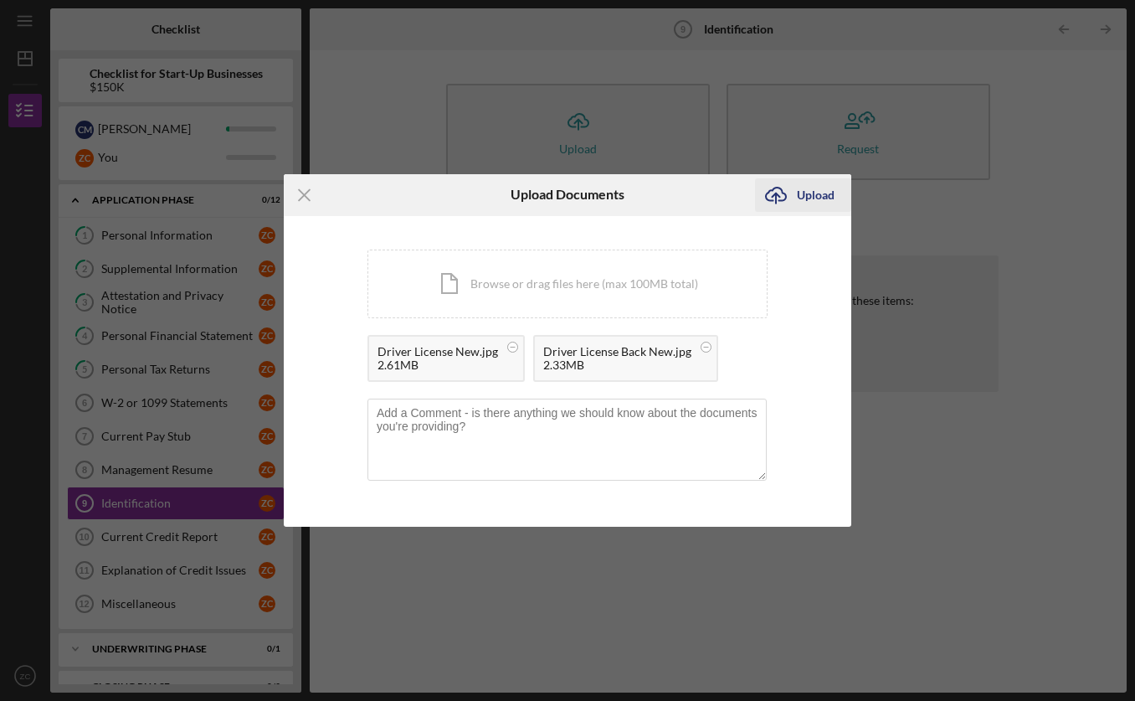
click at [809, 197] on div "Upload" at bounding box center [816, 194] width 38 height 33
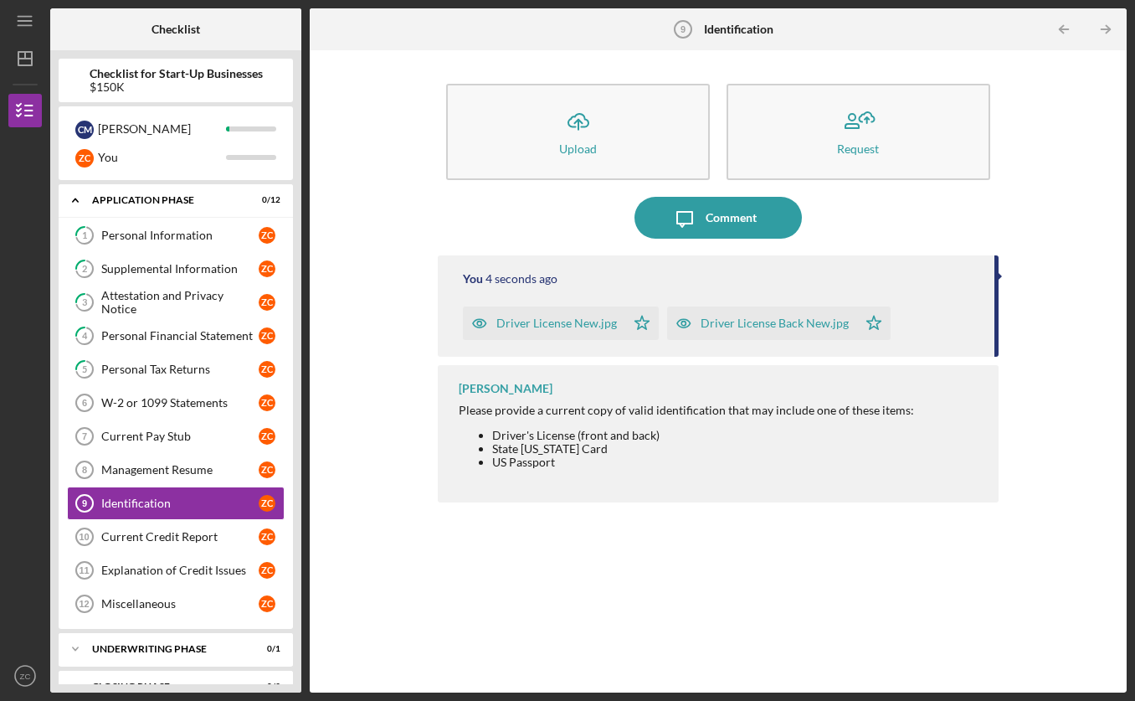
click at [624, 531] on div "You 4 seconds ago Driver License New.jpg Icon/Star Driver License Back New.jpg …" at bounding box center [718, 461] width 560 height 412
click at [136, 535] on div "Current Credit Report" at bounding box center [179, 536] width 157 height 13
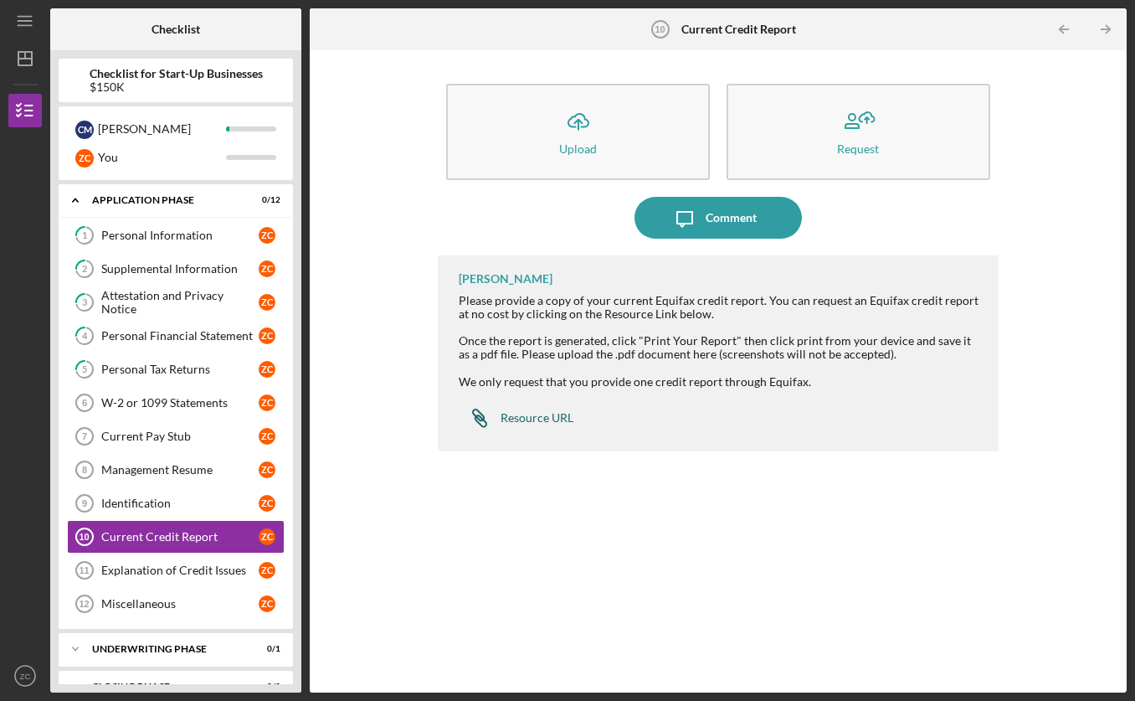
click at [522, 419] on div "Resource URL" at bounding box center [537, 417] width 73 height 13
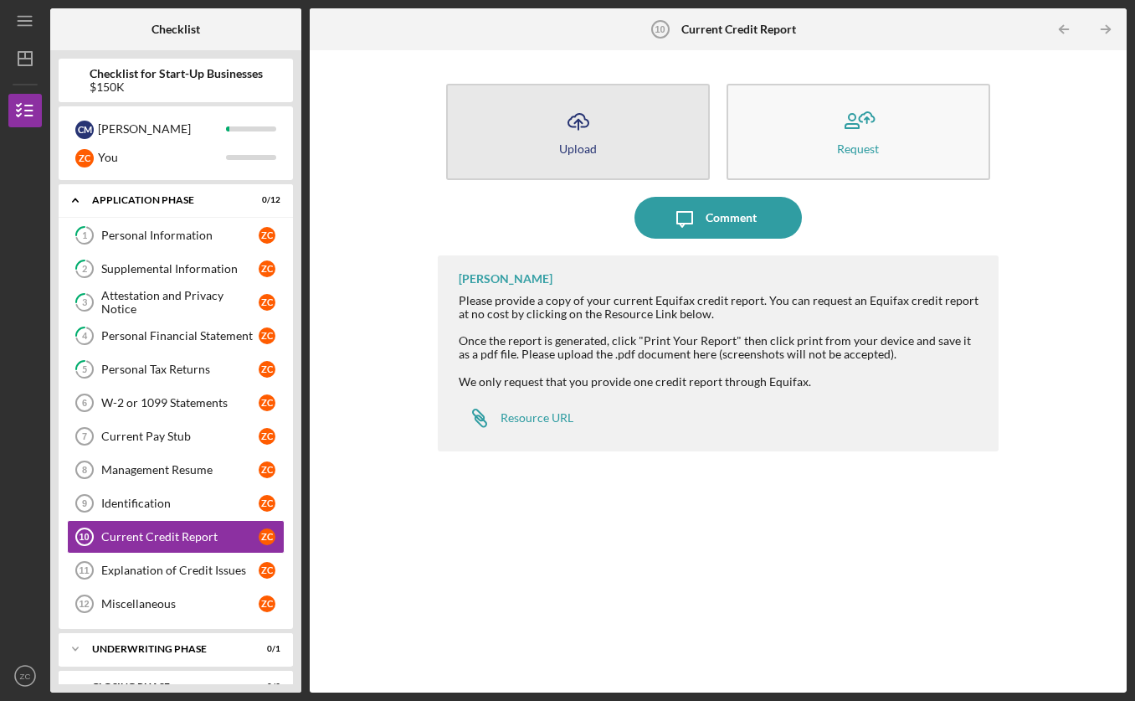
click at [597, 151] on button "Icon/Upload Upload" at bounding box center [578, 132] width 264 height 96
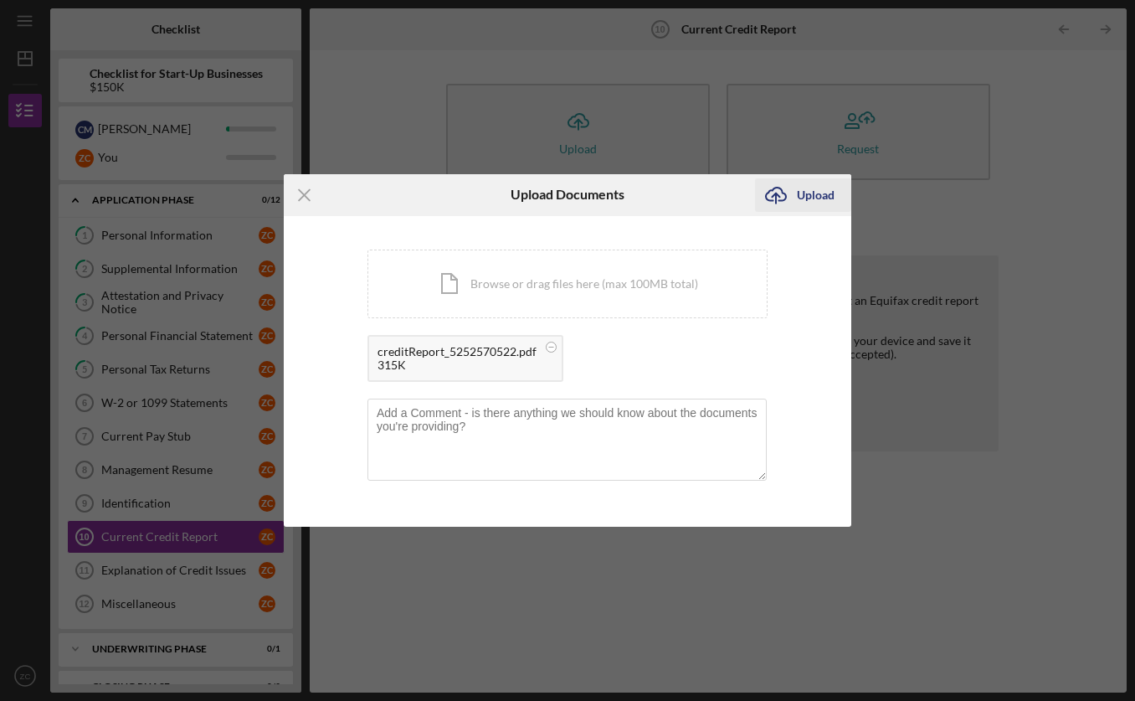
click at [801, 197] on div "Upload" at bounding box center [816, 194] width 38 height 33
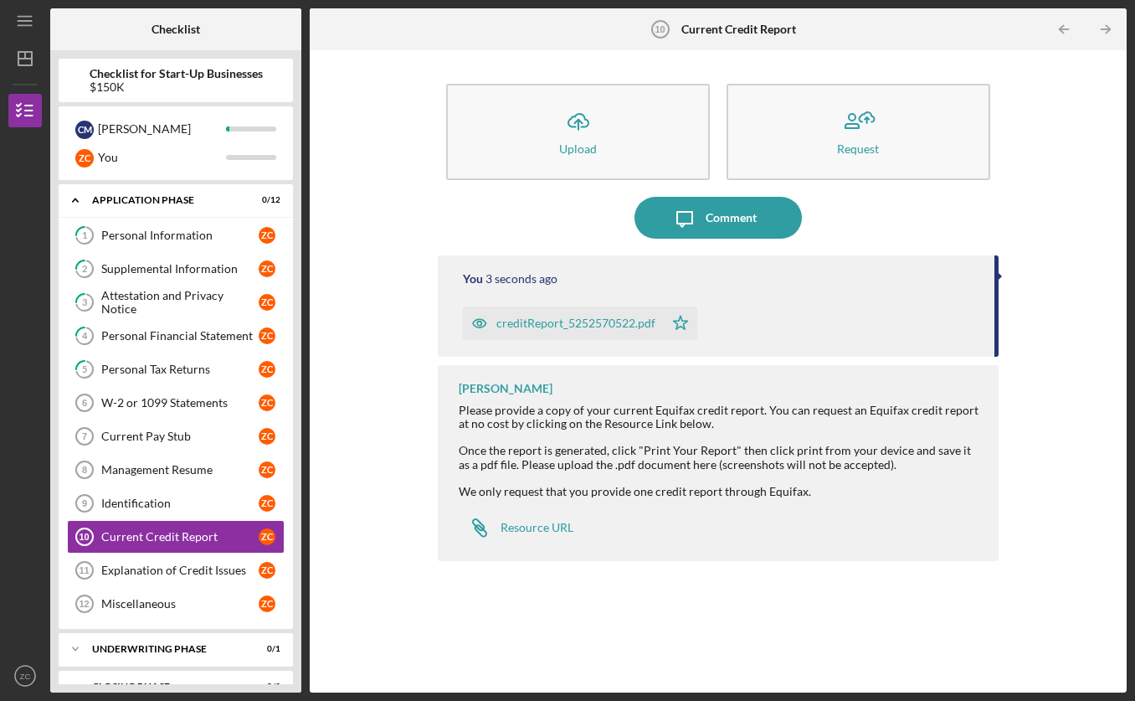
click at [394, 400] on div "Icon/Upload Upload Request Icon/Message Comment You 3 seconds ago creditReport_…" at bounding box center [718, 371] width 800 height 625
click at [151, 573] on div "Explanation of Credit Issues" at bounding box center [179, 569] width 157 height 13
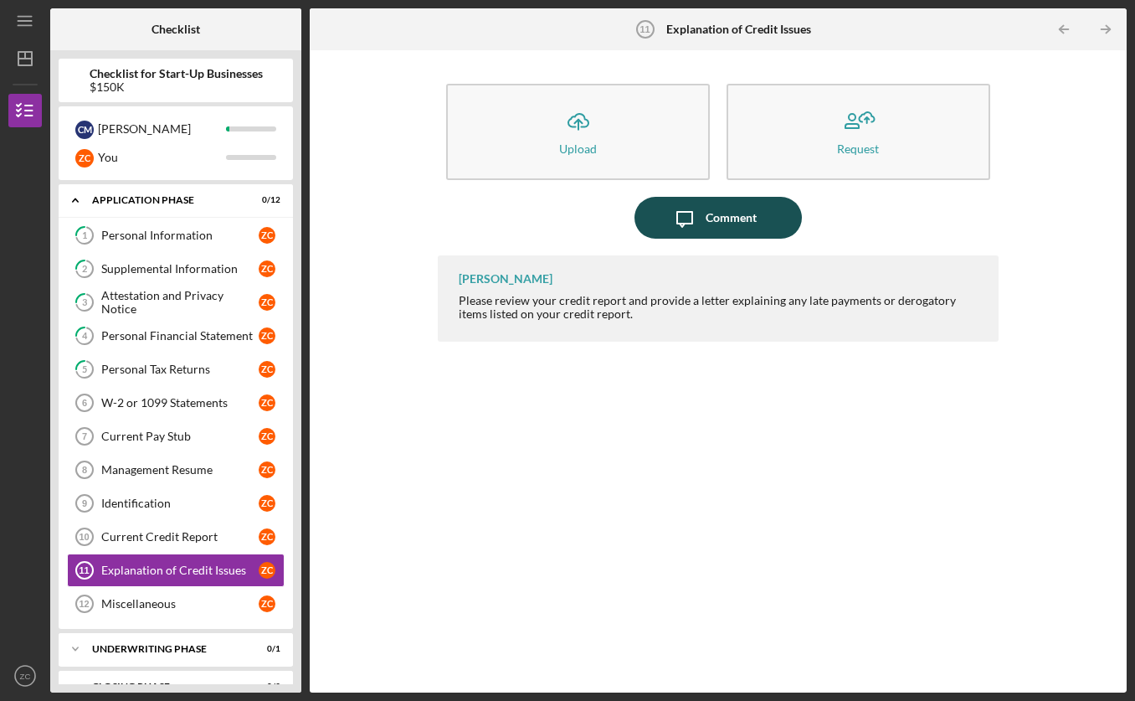
click at [753, 223] on div "Comment" at bounding box center [731, 218] width 51 height 42
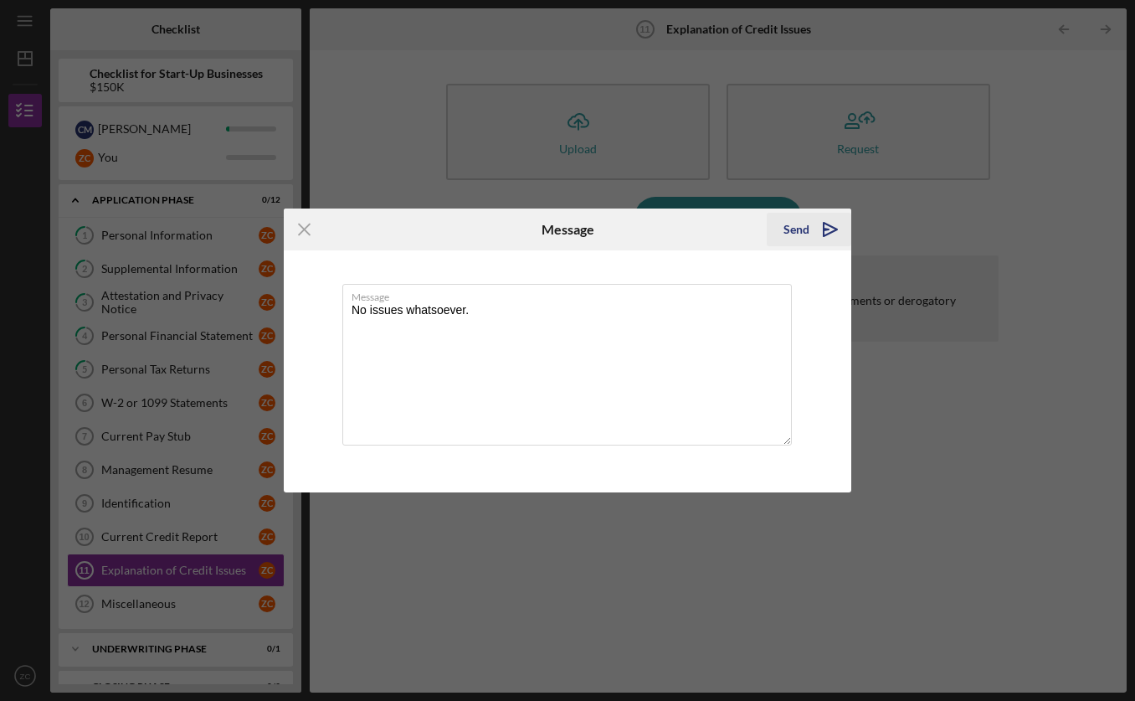
type textarea "No issues whatsoever."
click at [820, 224] on icon "Icon/icon-invite-send" at bounding box center [831, 229] width 42 height 42
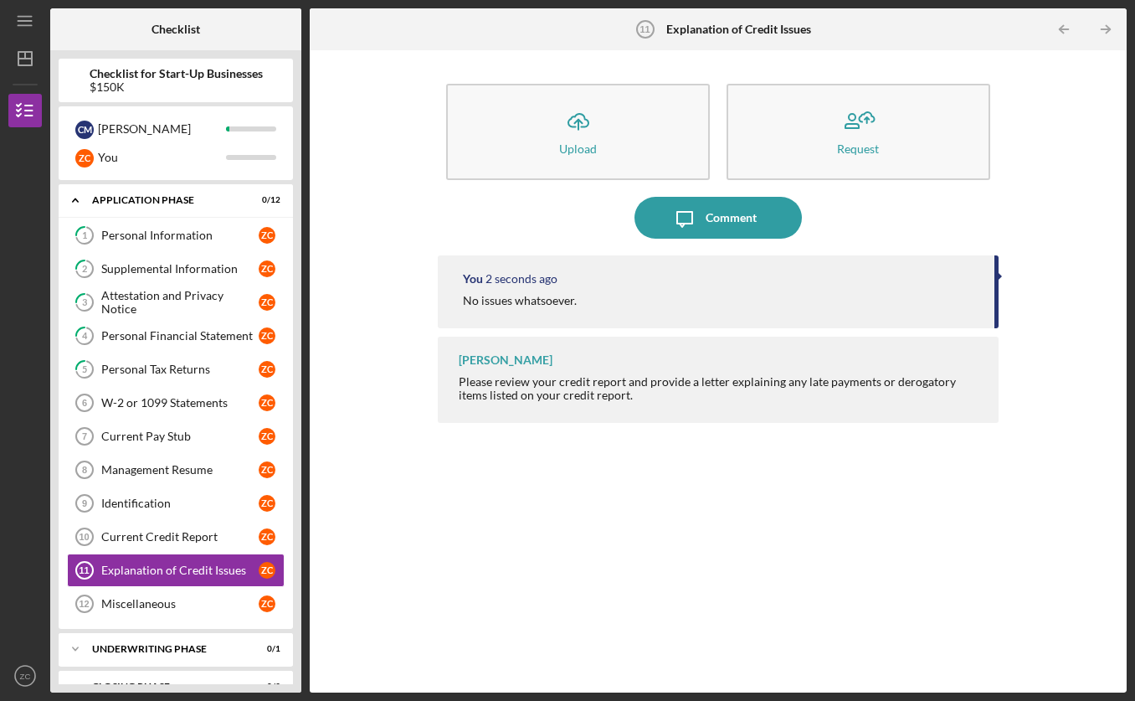
click at [491, 486] on div "You 2 seconds ago No issues whatsoever. Domonique Simpson Please review your cr…" at bounding box center [718, 461] width 560 height 412
click at [168, 603] on div "Miscellaneous" at bounding box center [179, 603] width 157 height 13
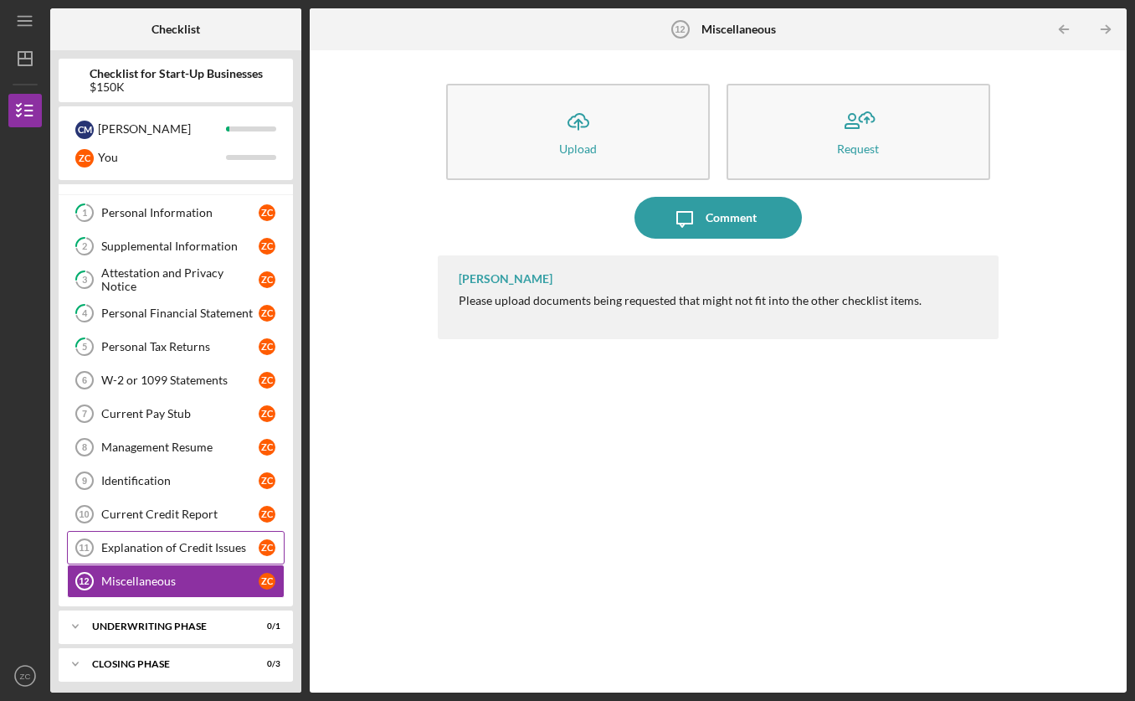
scroll to position [28, 0]
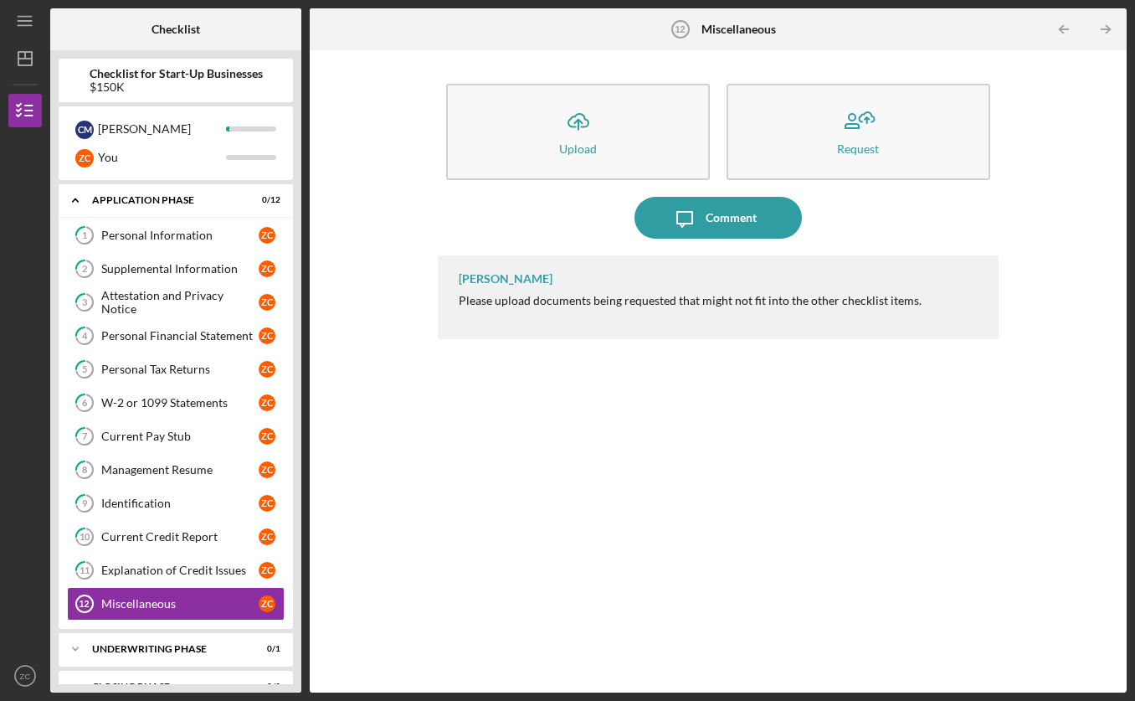
click at [375, 451] on div "Icon/Upload Upload Request Icon/Message Comment [PERSON_NAME] Please upload doc…" at bounding box center [718, 371] width 800 height 625
click at [367, 176] on div "Icon/Upload Upload Request Icon/Message Comment [PERSON_NAME] Please upload doc…" at bounding box center [718, 371] width 800 height 625
